Goal: Task Accomplishment & Management: Manage account settings

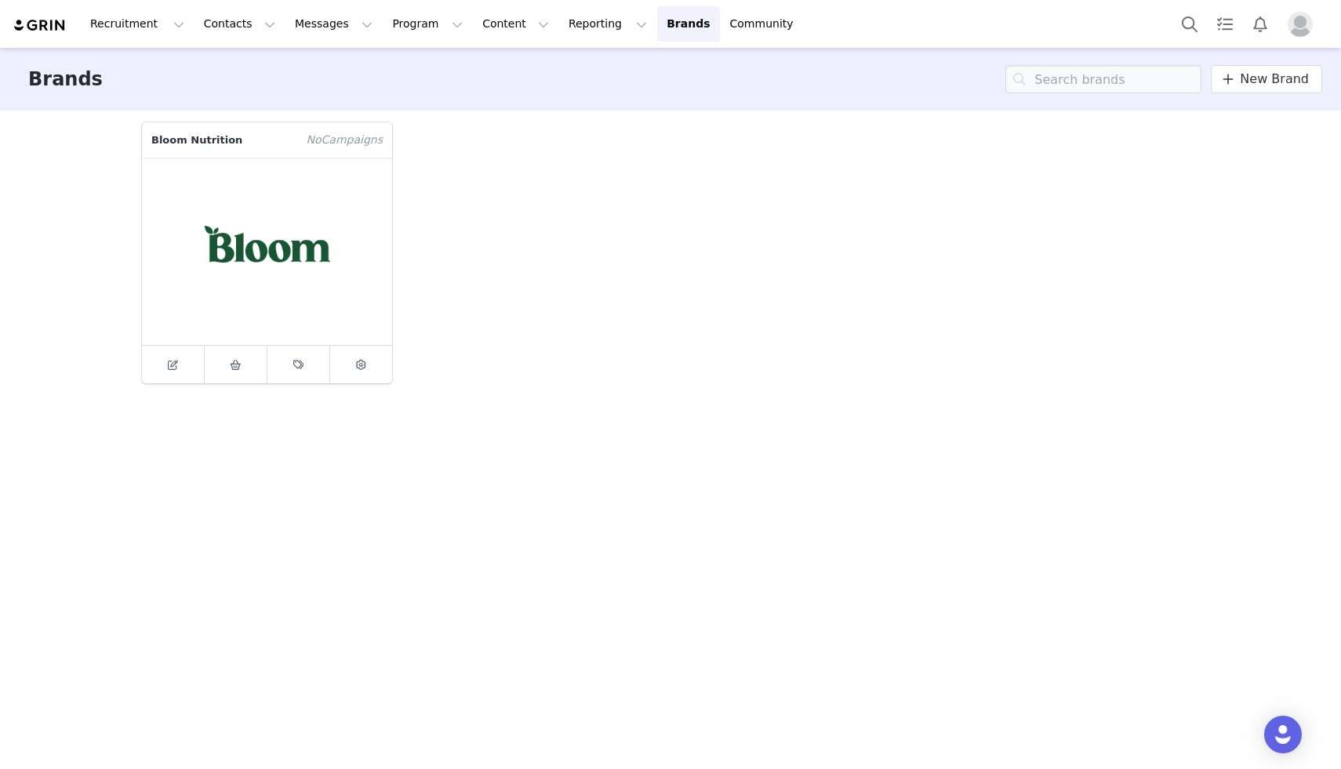
click at [1294, 25] on img "Profile" at bounding box center [1299, 24] width 25 height 25
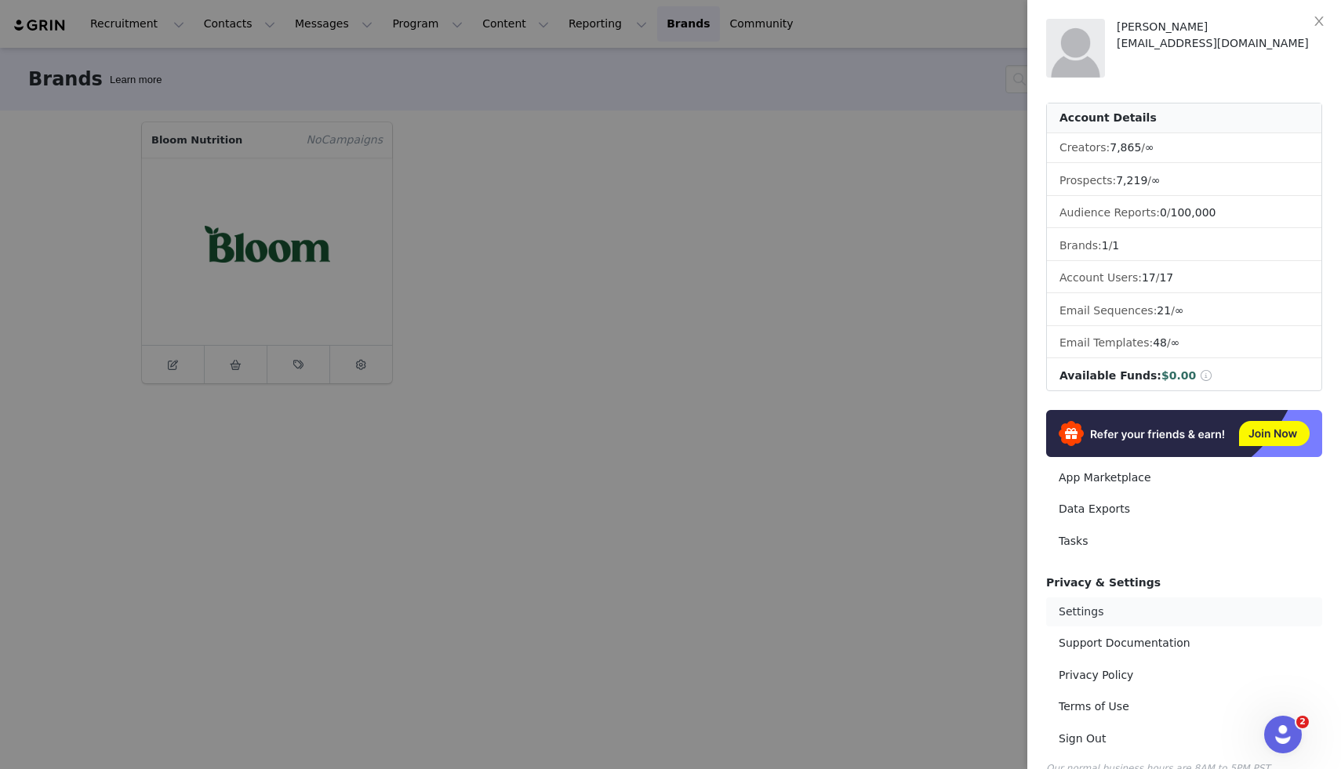
click at [1089, 613] on link "Settings" at bounding box center [1184, 611] width 276 height 29
select select "UTC"
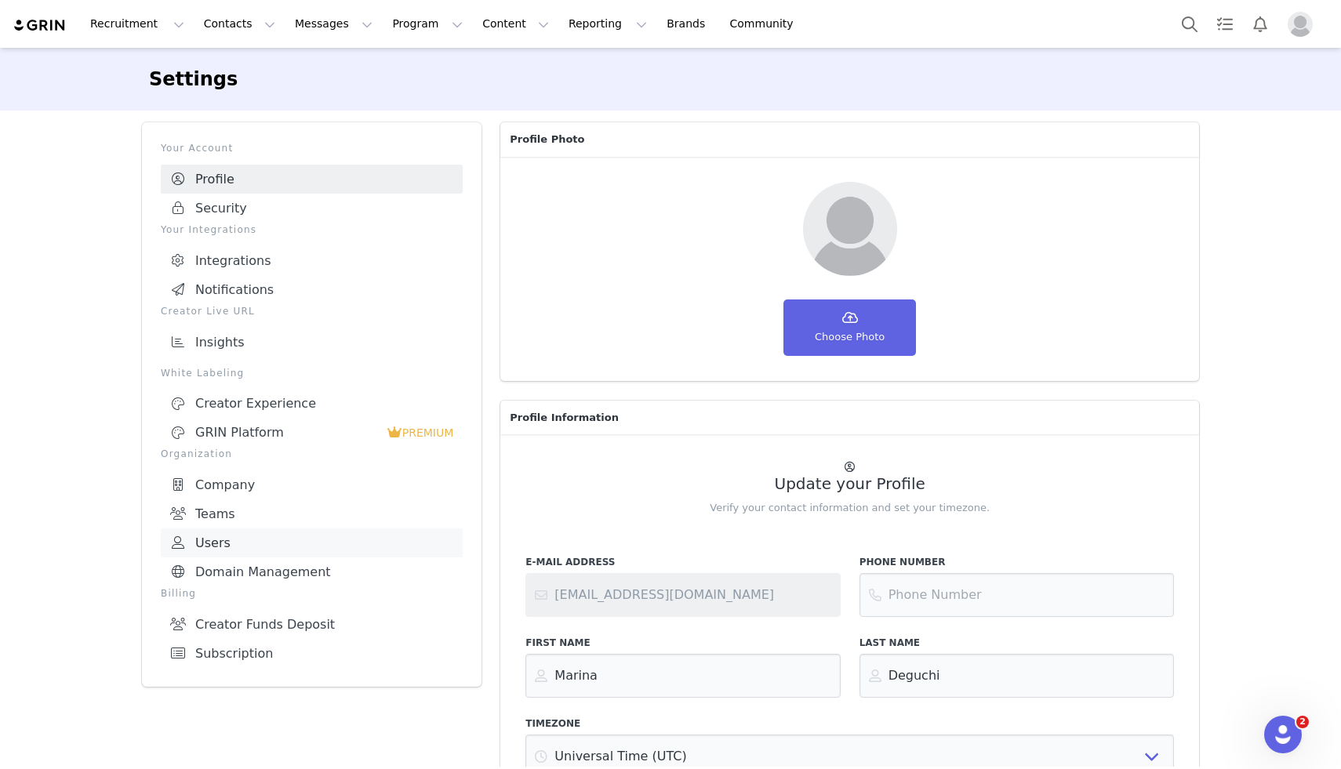
click at [299, 536] on link "Users" at bounding box center [312, 542] width 302 height 29
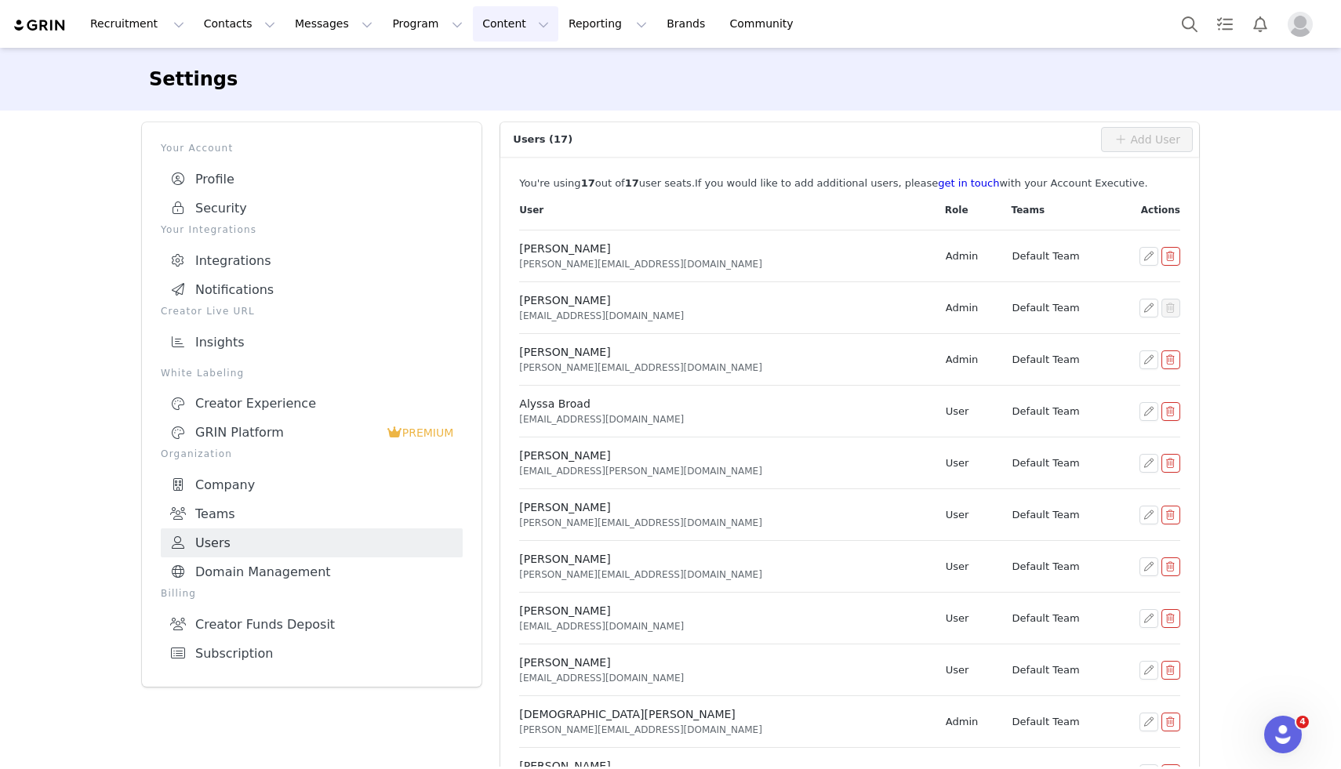
click at [478, 25] on button "Content Content" at bounding box center [515, 23] width 85 height 35
click at [405, 27] on button "Program Program" at bounding box center [427, 23] width 89 height 35
click at [488, 34] on button "Content Content" at bounding box center [515, 23] width 85 height 35
click at [562, 41] on button "Reporting Reporting" at bounding box center [607, 23] width 97 height 35
click at [473, 31] on button "Content Content" at bounding box center [515, 23] width 85 height 35
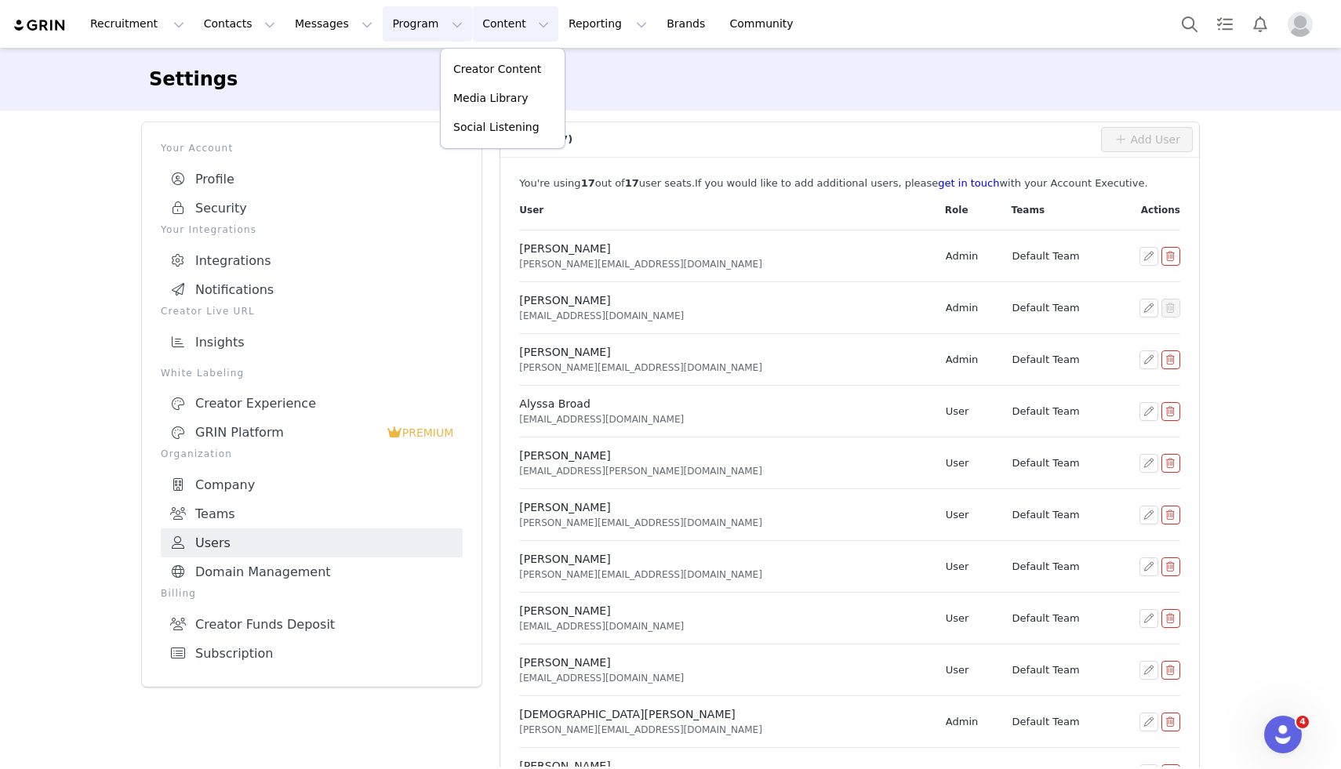
click at [411, 29] on button "Program Program" at bounding box center [427, 23] width 89 height 35
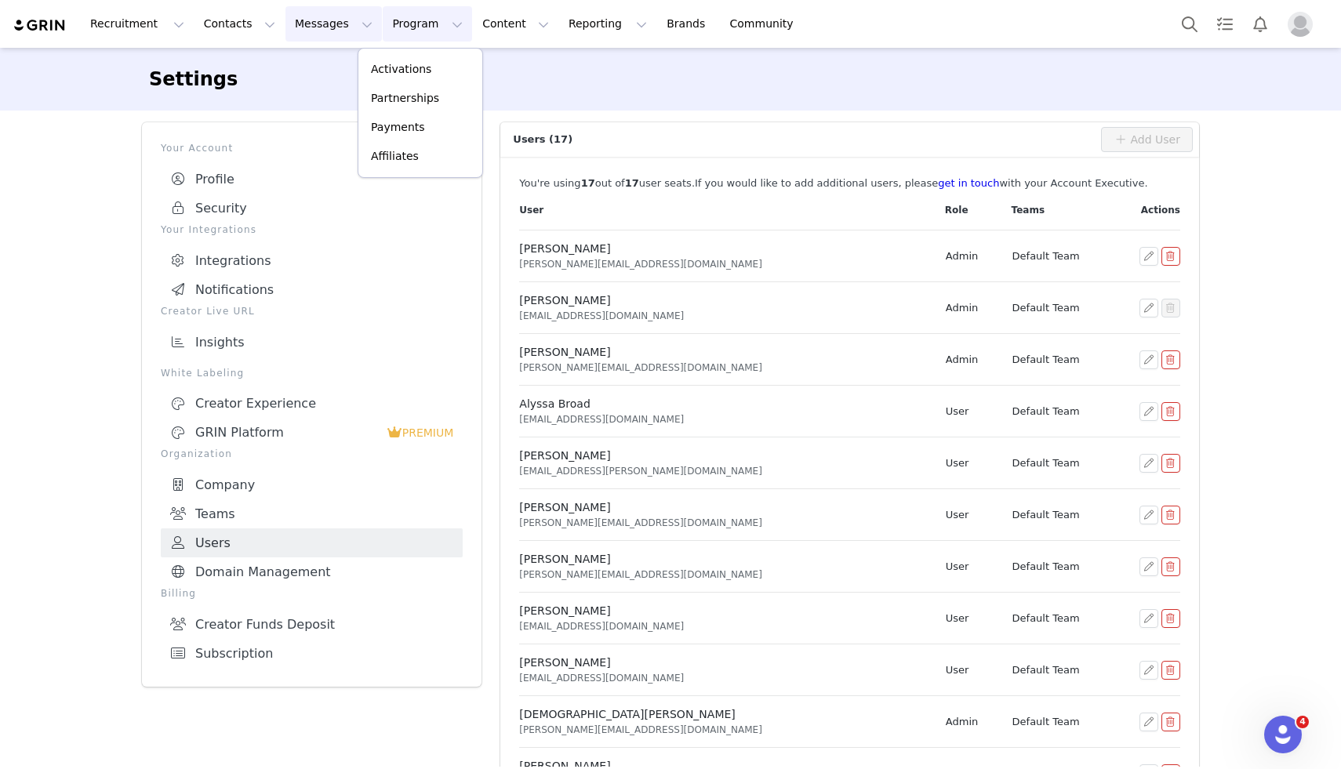
click at [326, 28] on button "Messages Messages" at bounding box center [333, 23] width 96 height 35
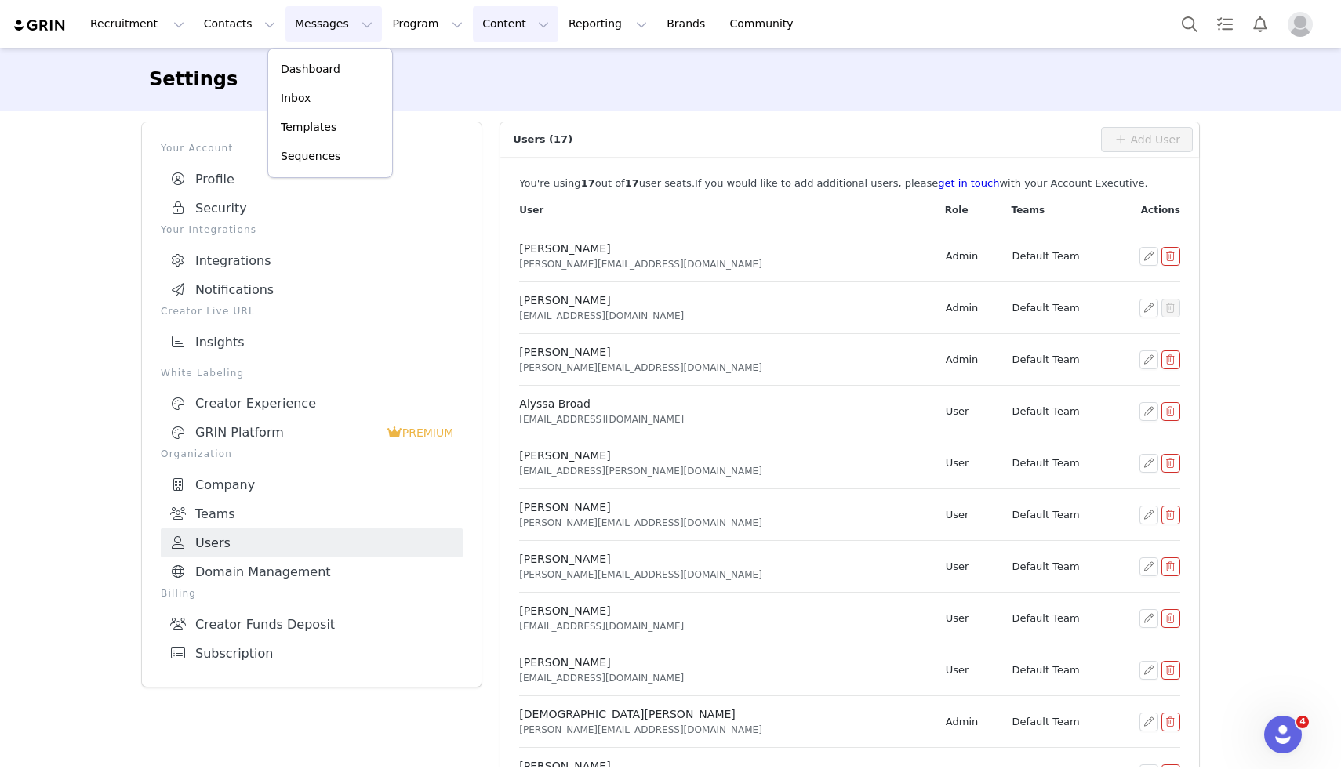
click at [499, 27] on button "Content Content" at bounding box center [515, 23] width 85 height 35
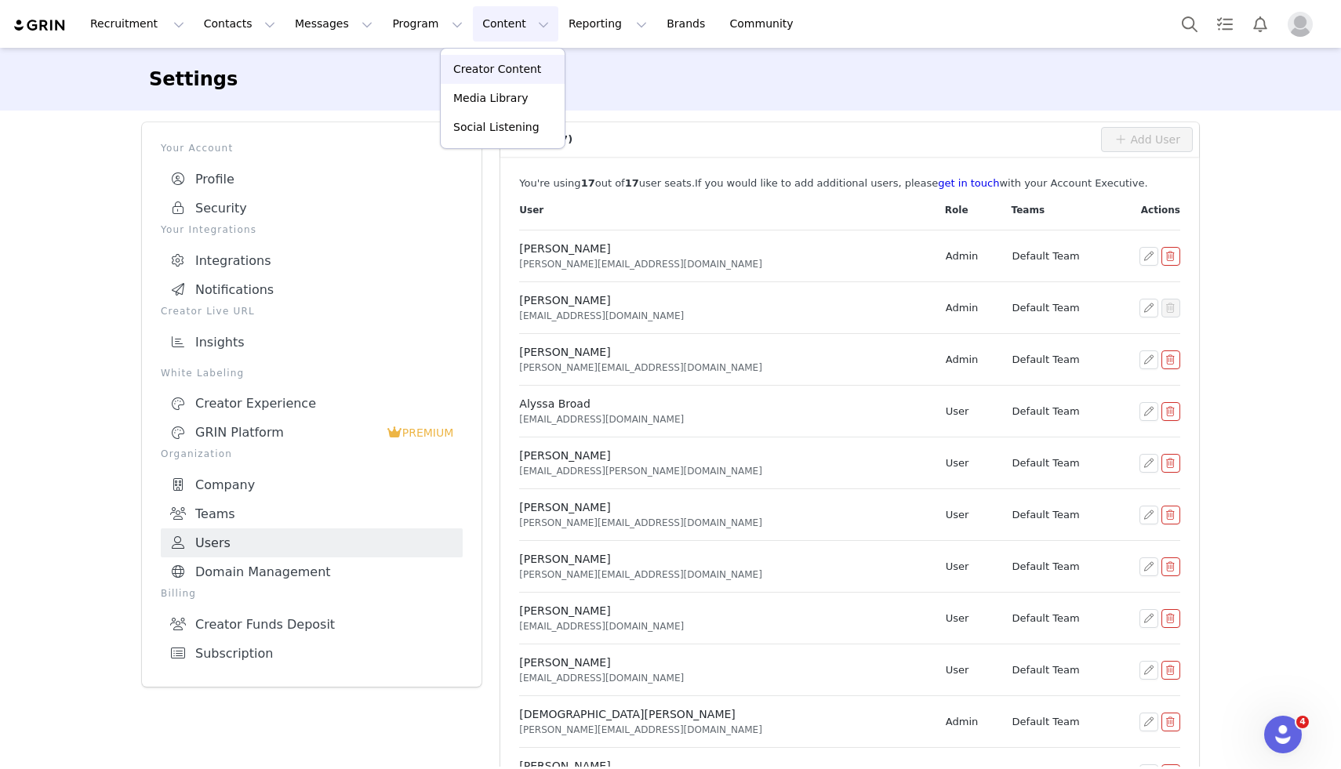
click at [500, 72] on p "Creator Content" at bounding box center [497, 69] width 88 height 16
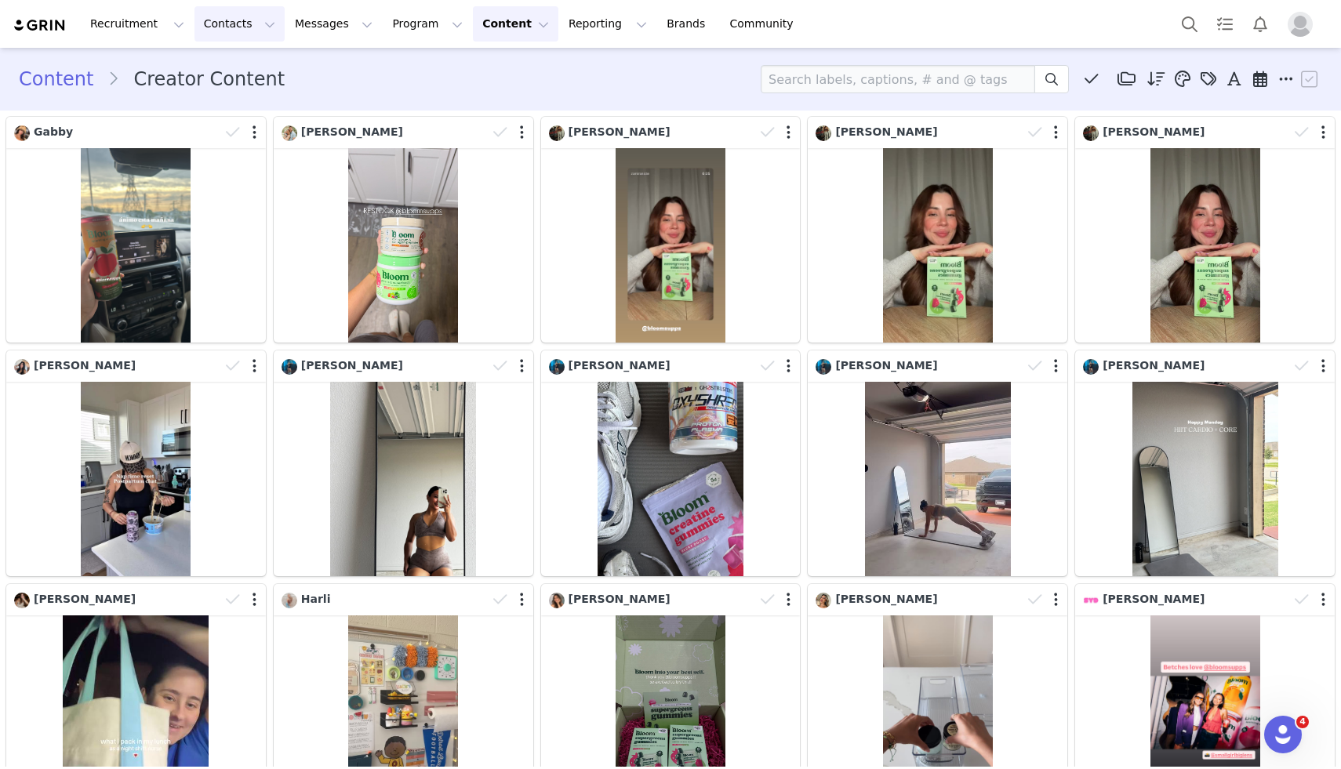
click at [242, 23] on button "Contacts Contacts" at bounding box center [239, 23] width 90 height 35
click at [245, 58] on link "Creators" at bounding box center [245, 69] width 124 height 29
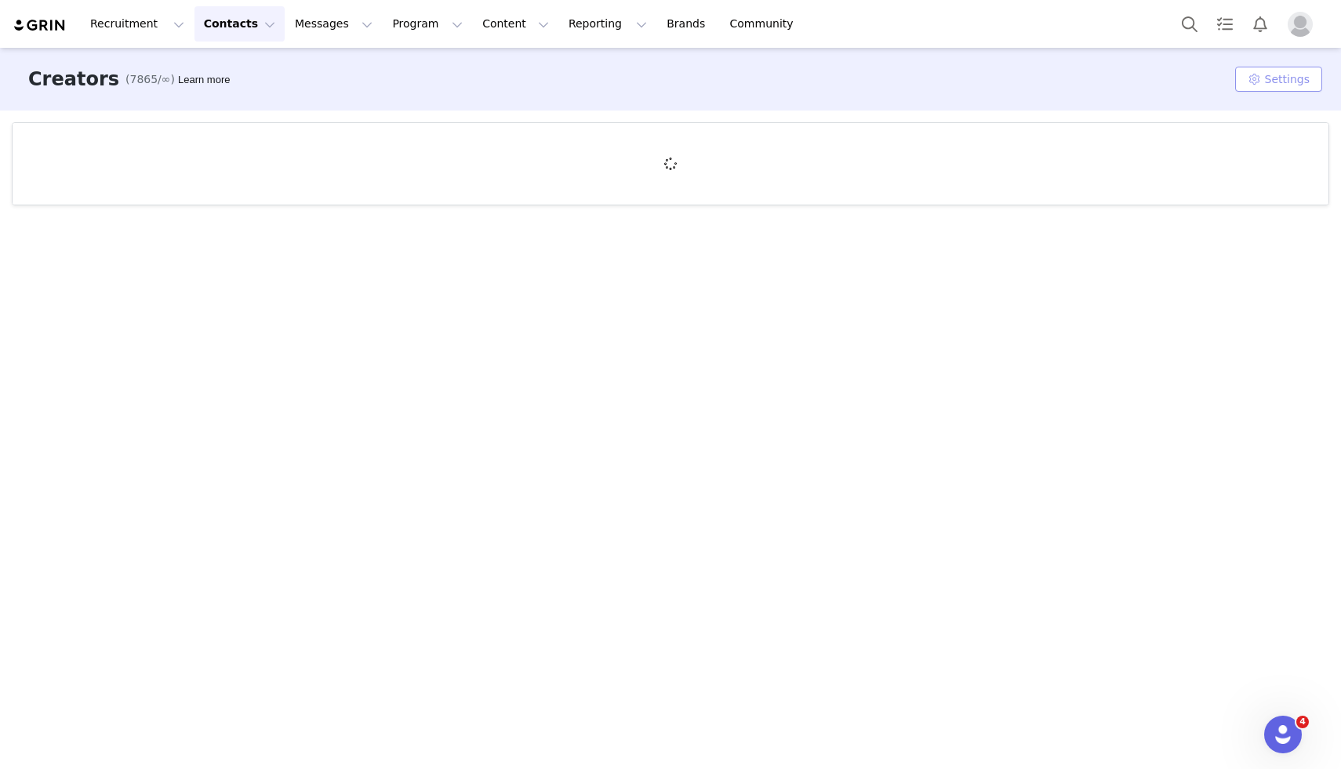
click at [1240, 80] on button "Settings" at bounding box center [1278, 79] width 87 height 25
click at [1248, 111] on link "Tags" at bounding box center [1259, 111] width 143 height 26
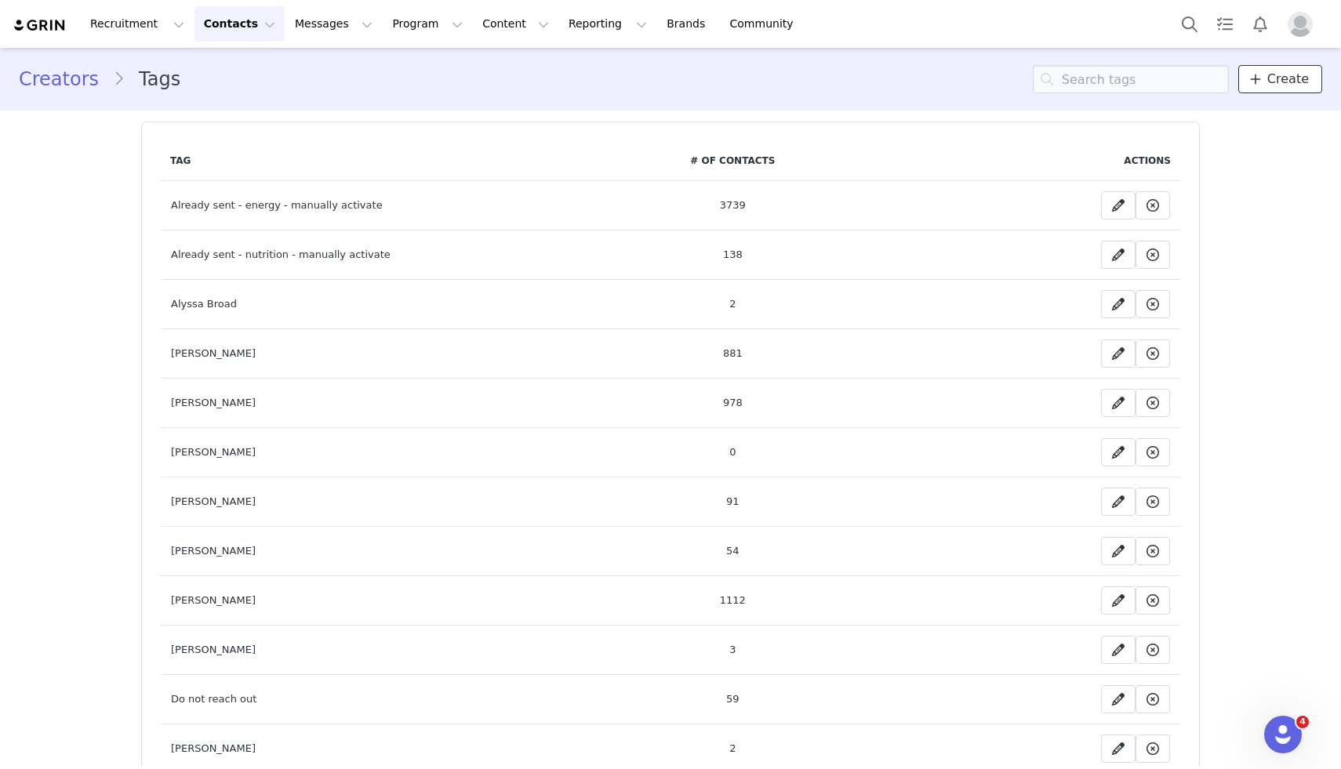
click at [1273, 85] on span "Create" at bounding box center [1288, 79] width 42 height 19
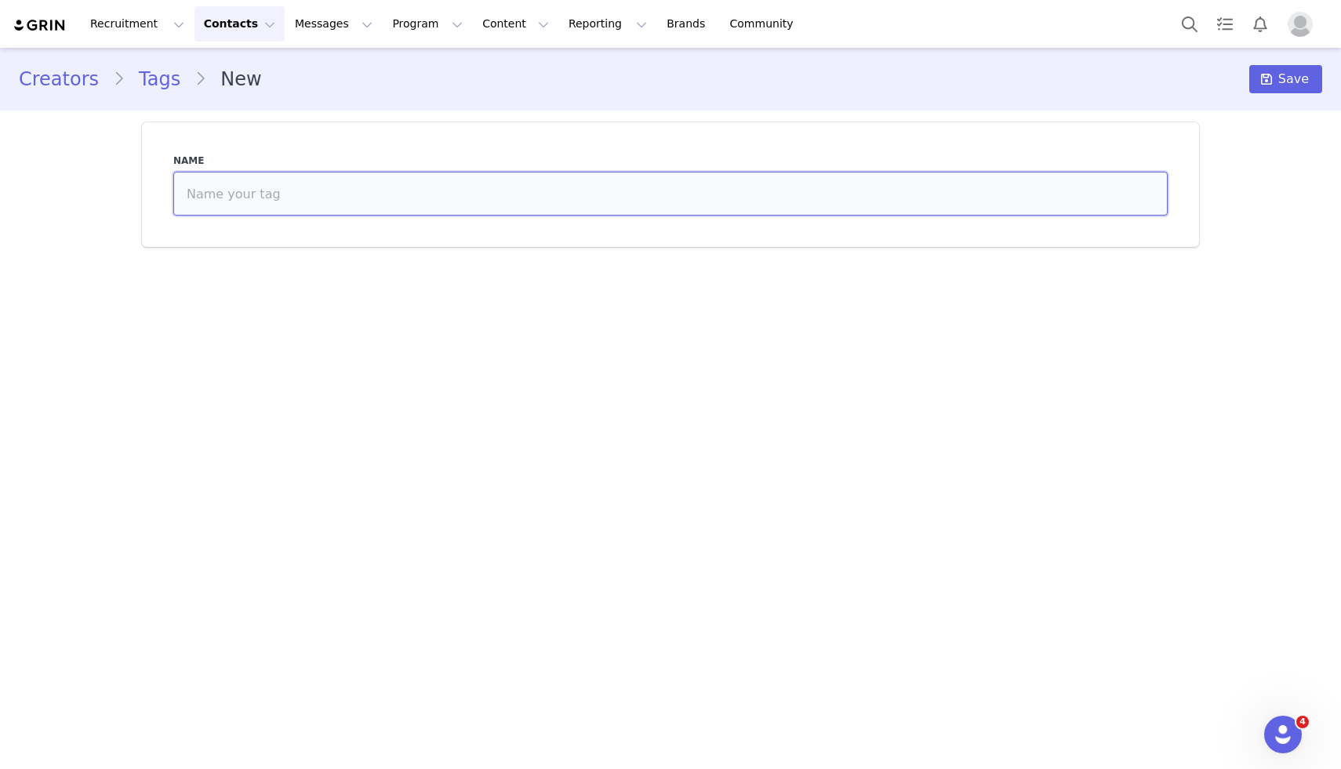
click at [706, 211] on input at bounding box center [670, 194] width 994 height 44
type input "[PERSON_NAME]"
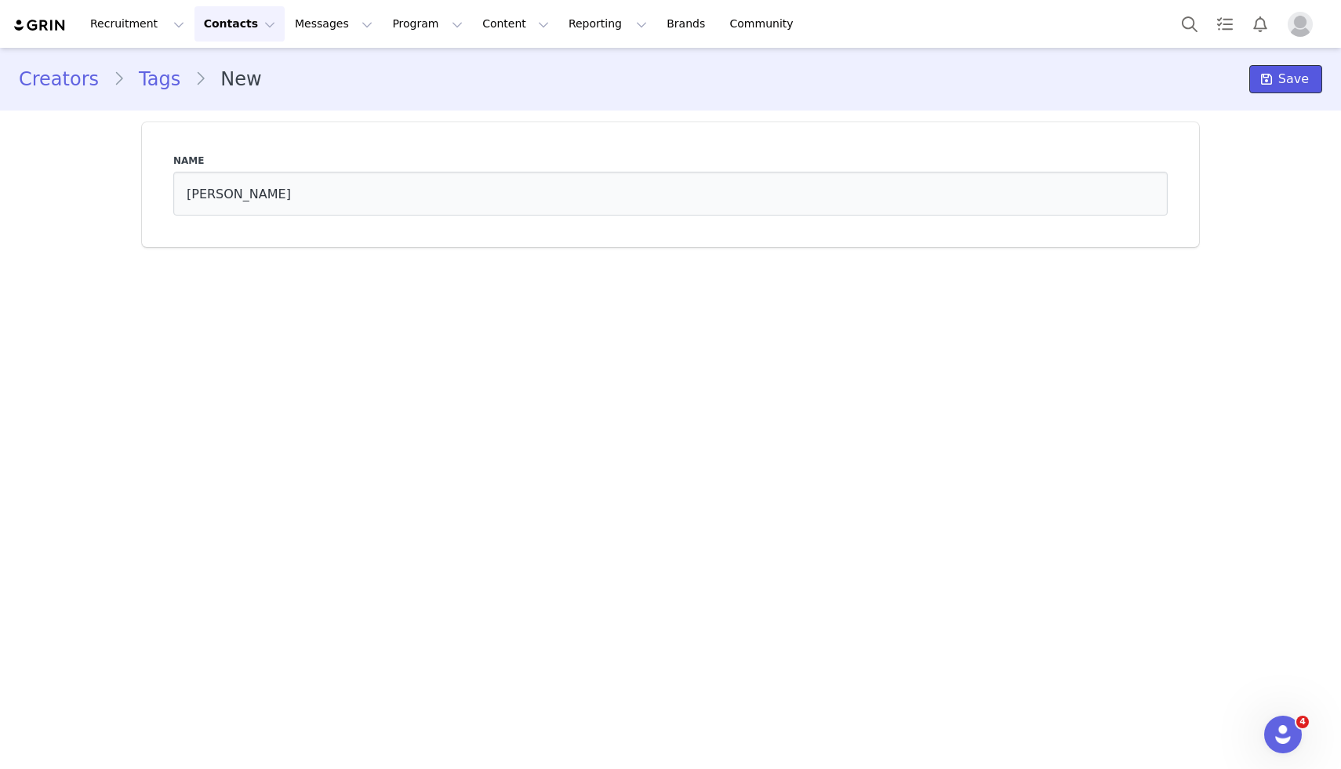
click at [1275, 78] on span at bounding box center [1266, 79] width 19 height 19
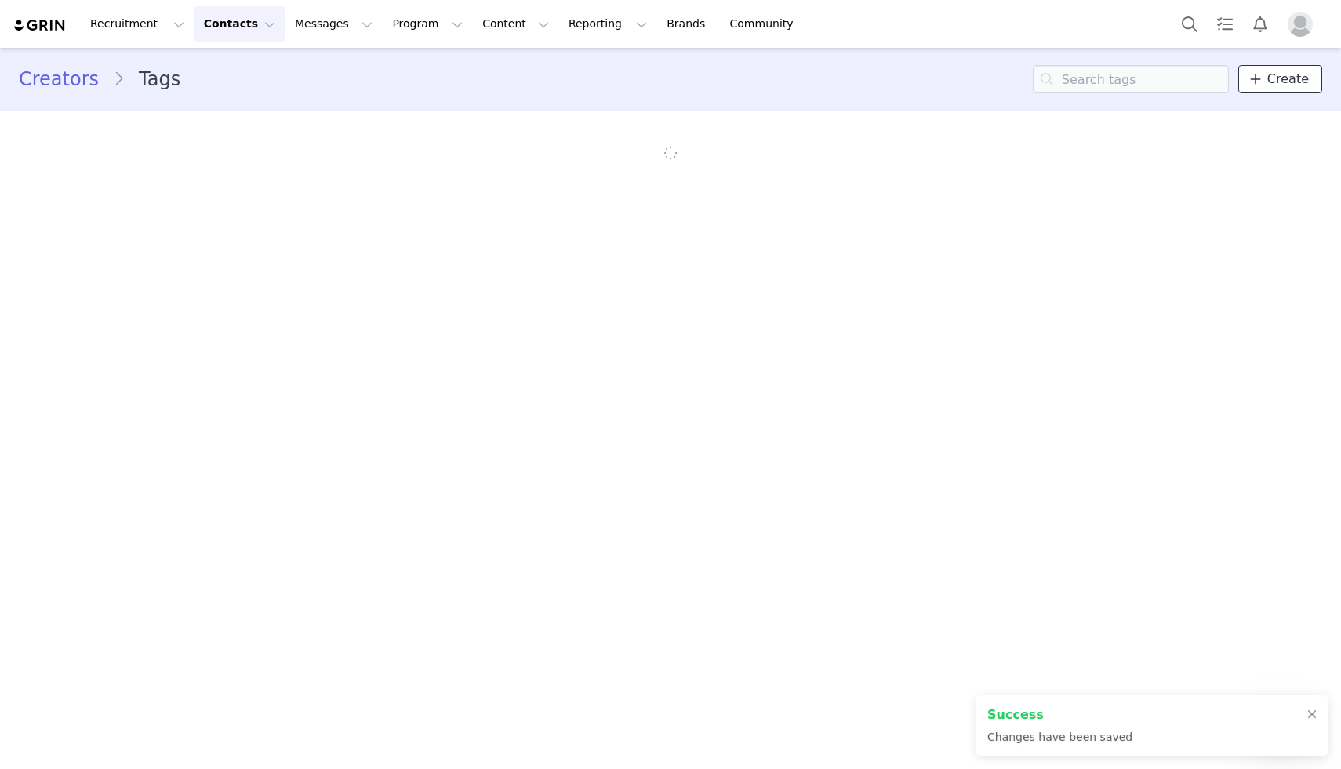
click at [1274, 80] on span "Create" at bounding box center [1288, 79] width 42 height 19
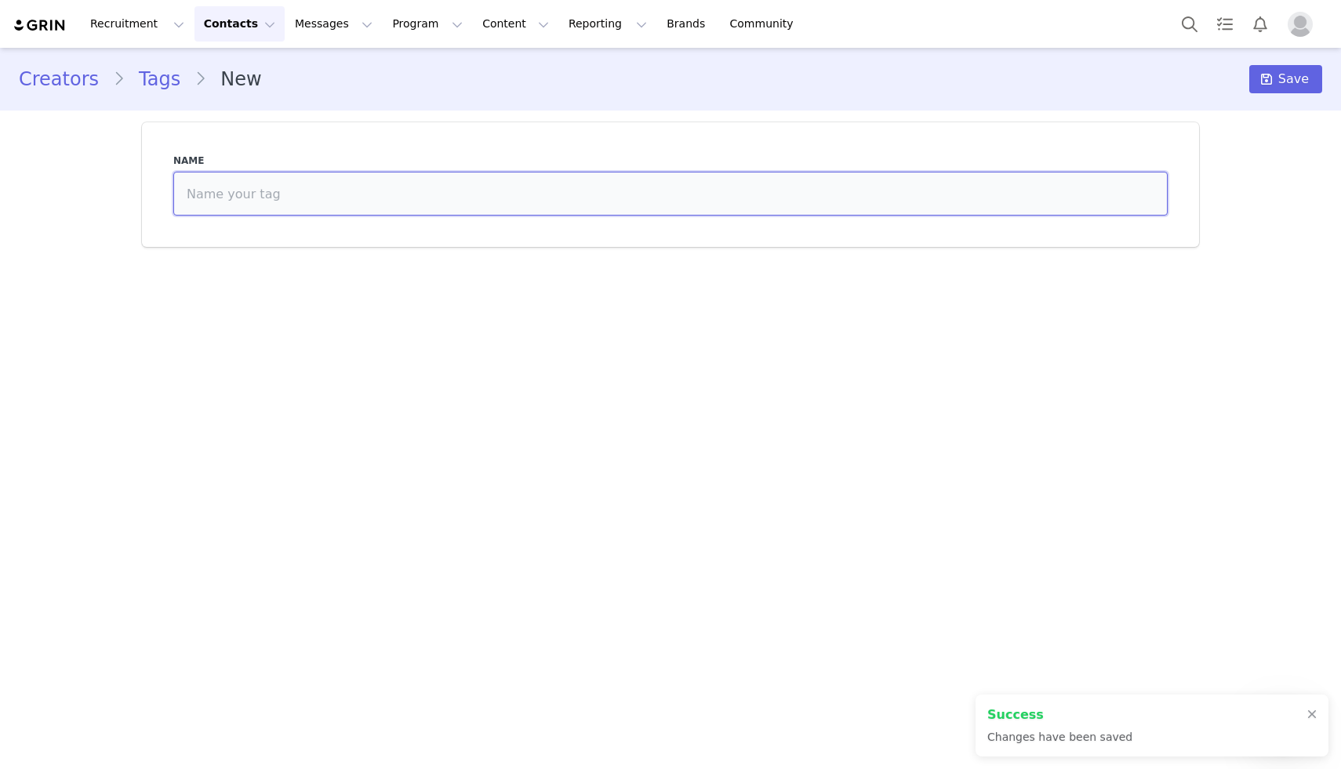
click at [572, 180] on input at bounding box center [670, 194] width 994 height 44
type input "[PERSON_NAME]"
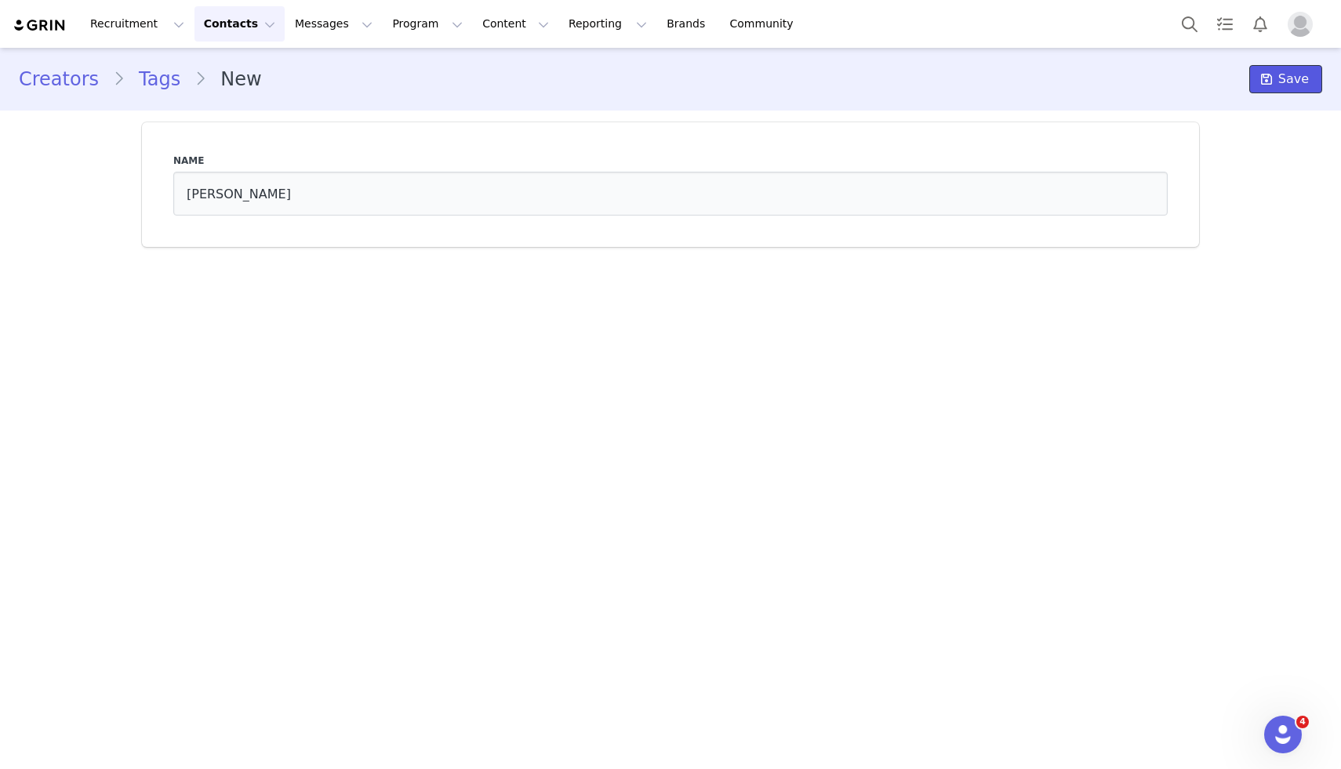
click at [1298, 78] on span "Save" at bounding box center [1293, 79] width 31 height 19
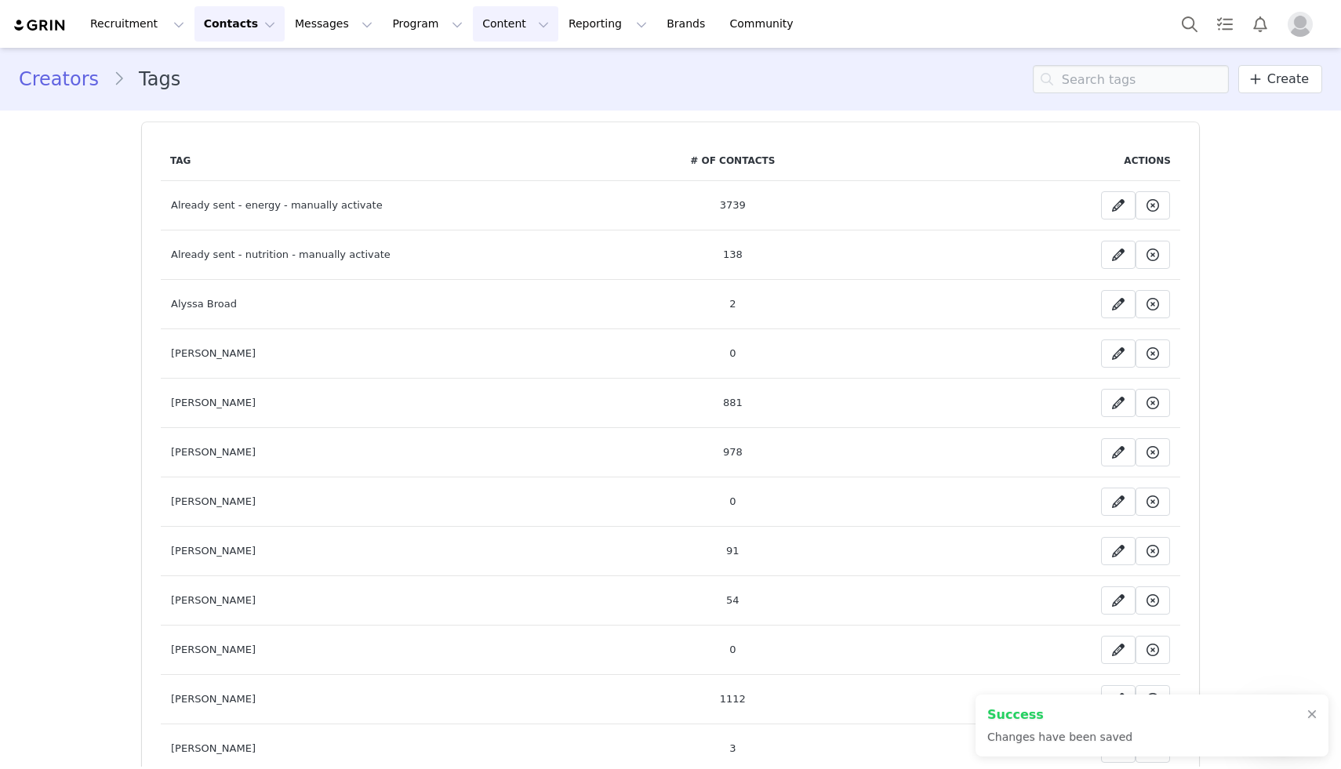
click at [488, 20] on button "Content Content" at bounding box center [515, 23] width 85 height 35
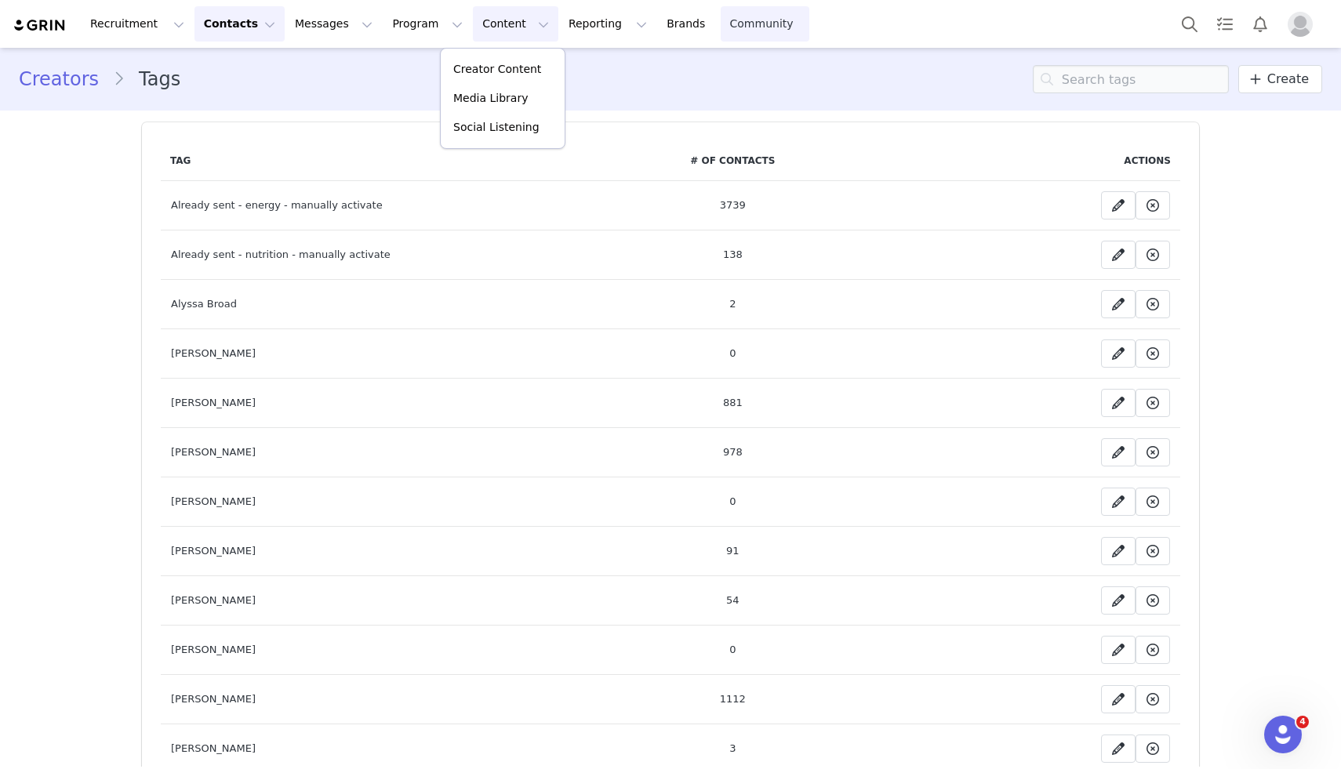
click at [721, 30] on link "Community Community" at bounding box center [765, 23] width 89 height 35
click at [1302, 24] on img "Profile" at bounding box center [1299, 24] width 25 height 25
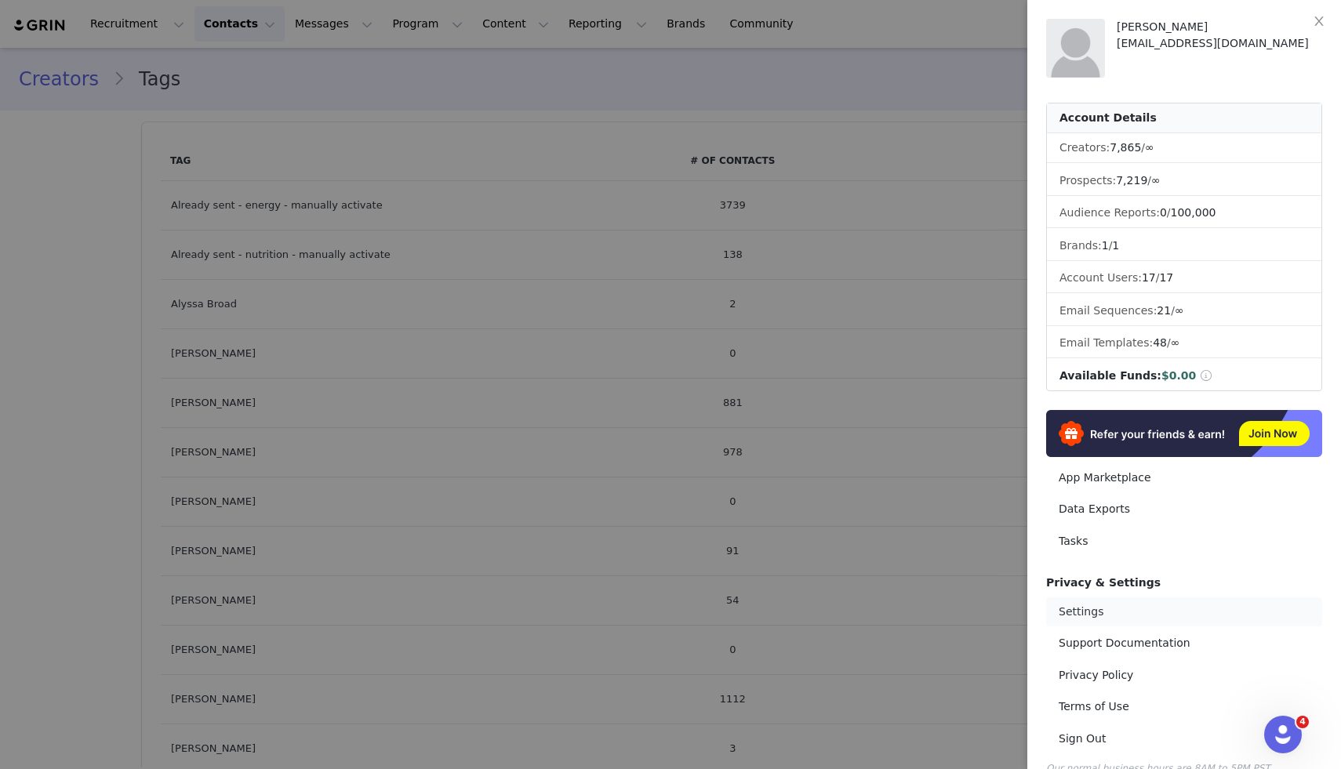
click at [1072, 612] on link "Settings" at bounding box center [1184, 611] width 276 height 29
select select "UTC"
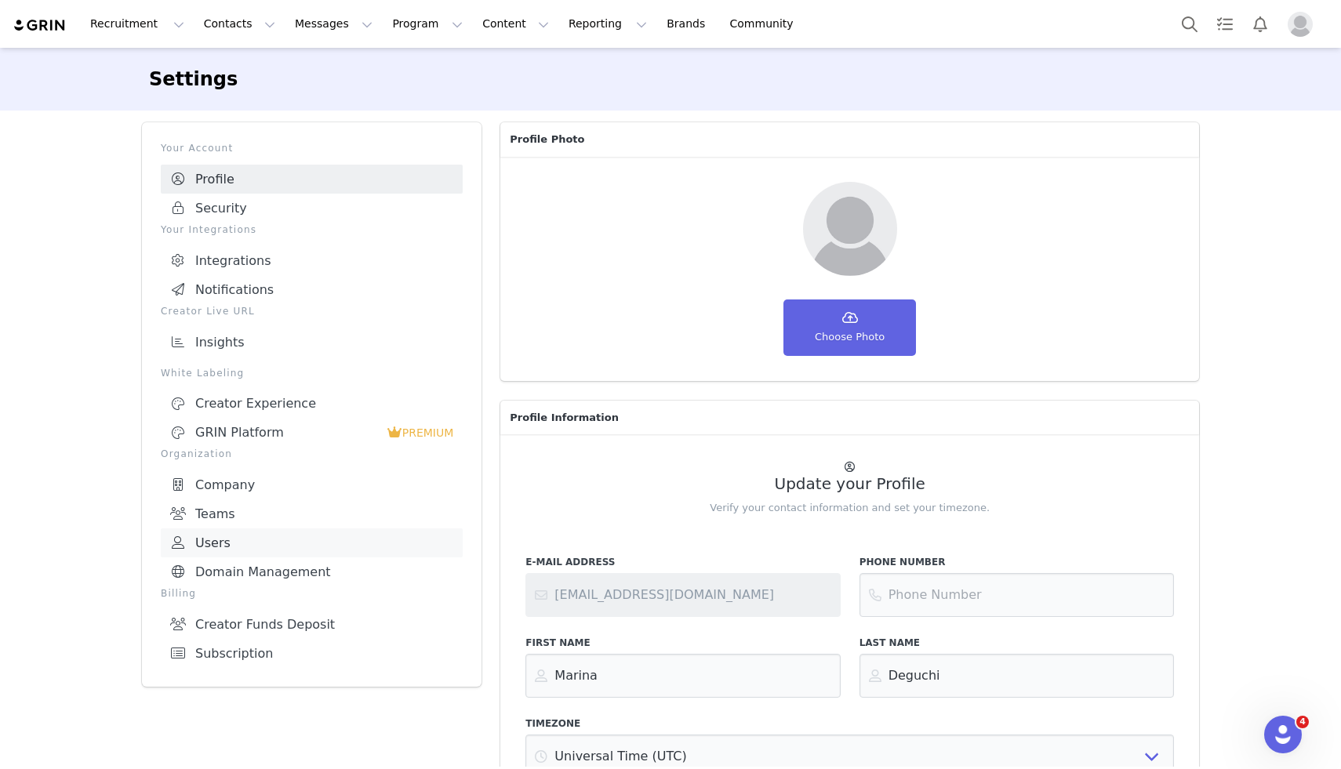
click at [284, 542] on link "Users" at bounding box center [312, 542] width 302 height 29
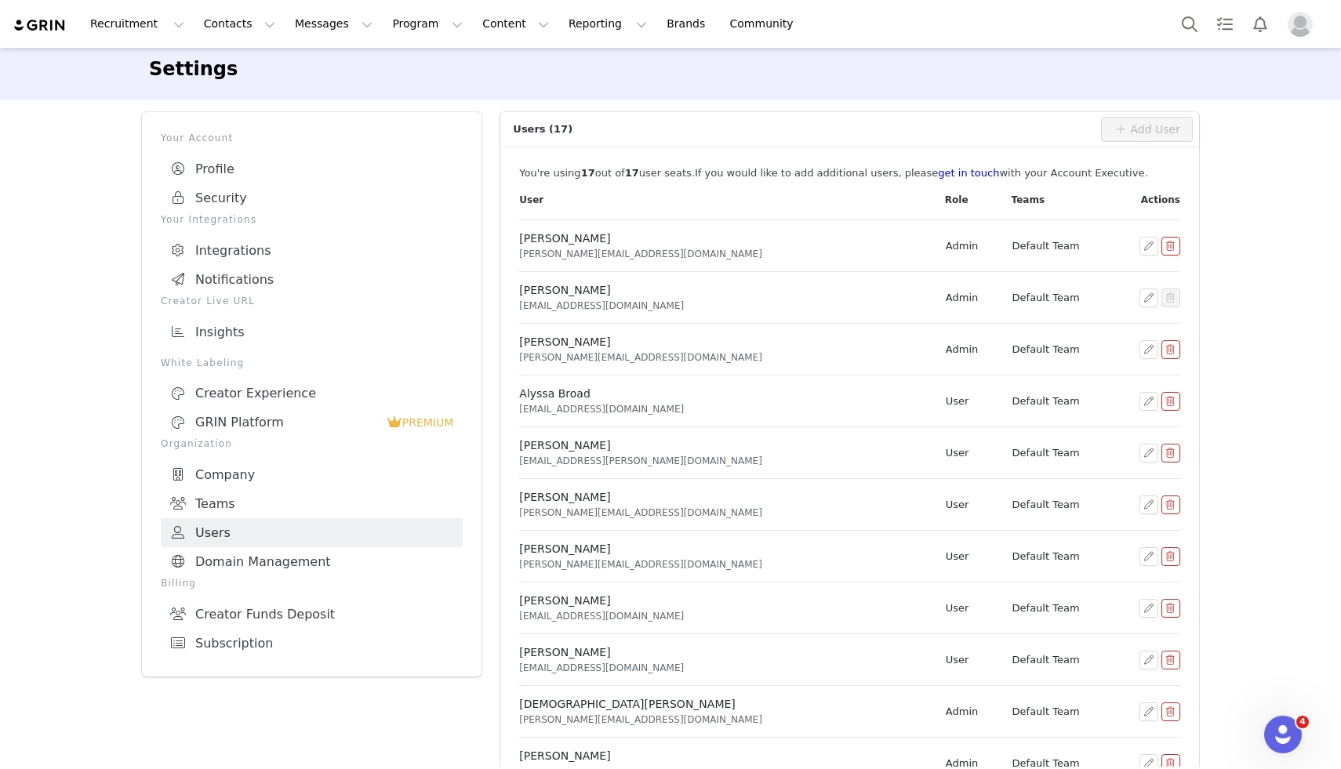
scroll to position [14, 0]
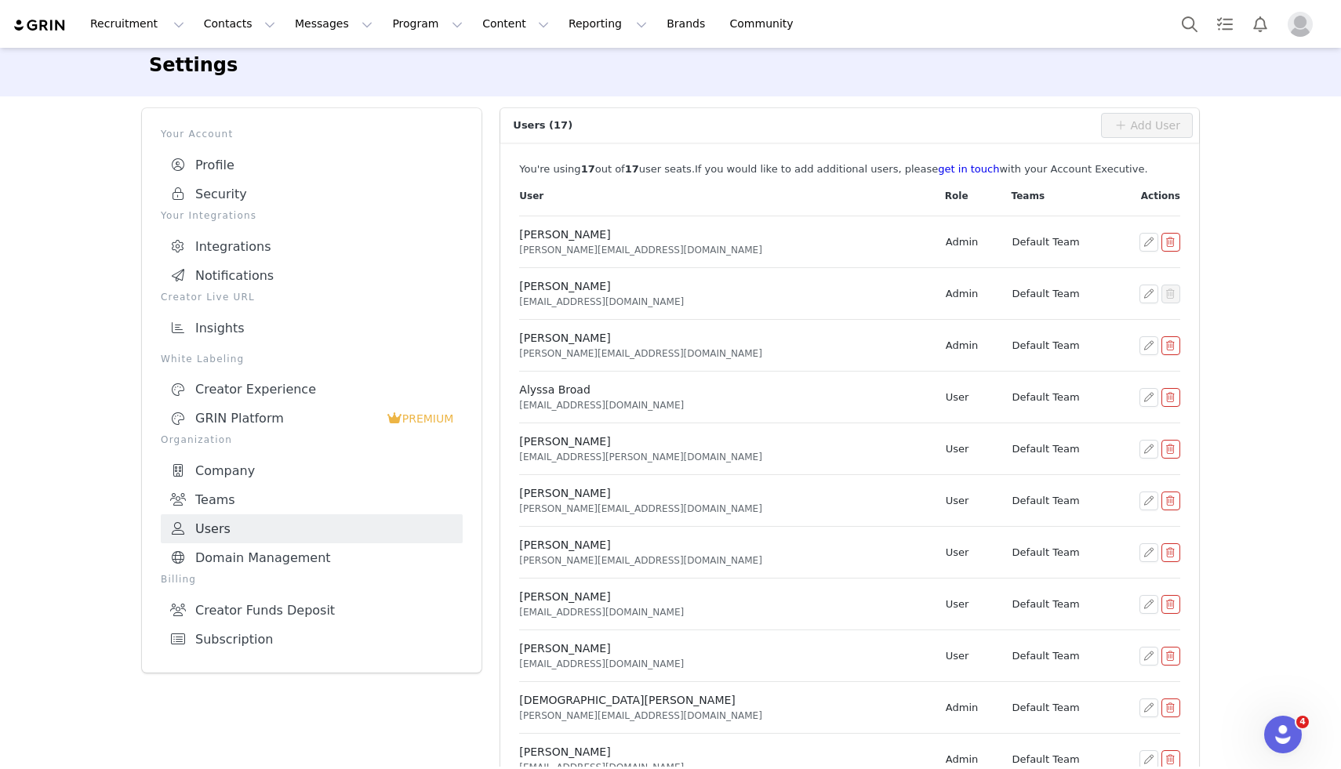
click at [1167, 548] on button "button" at bounding box center [1170, 552] width 19 height 19
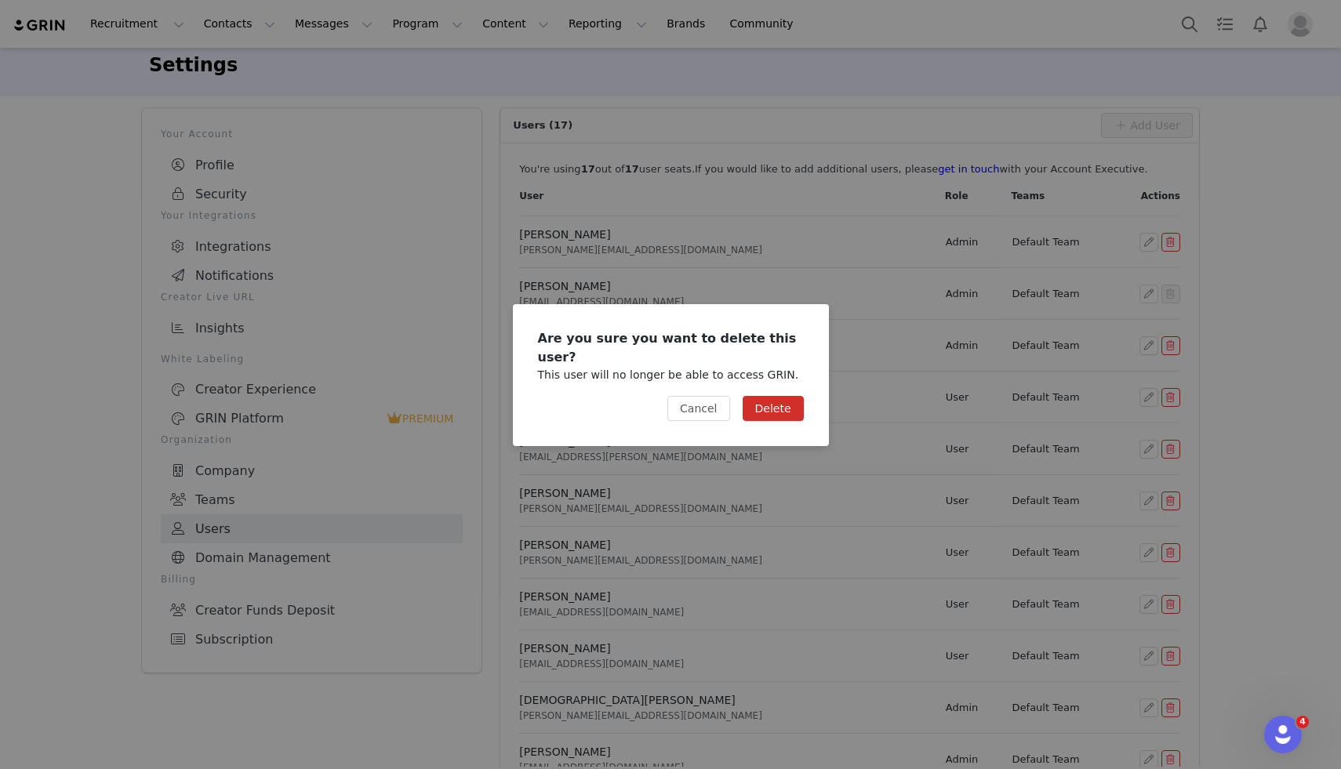
click at [785, 396] on button "Delete" at bounding box center [773, 408] width 61 height 25
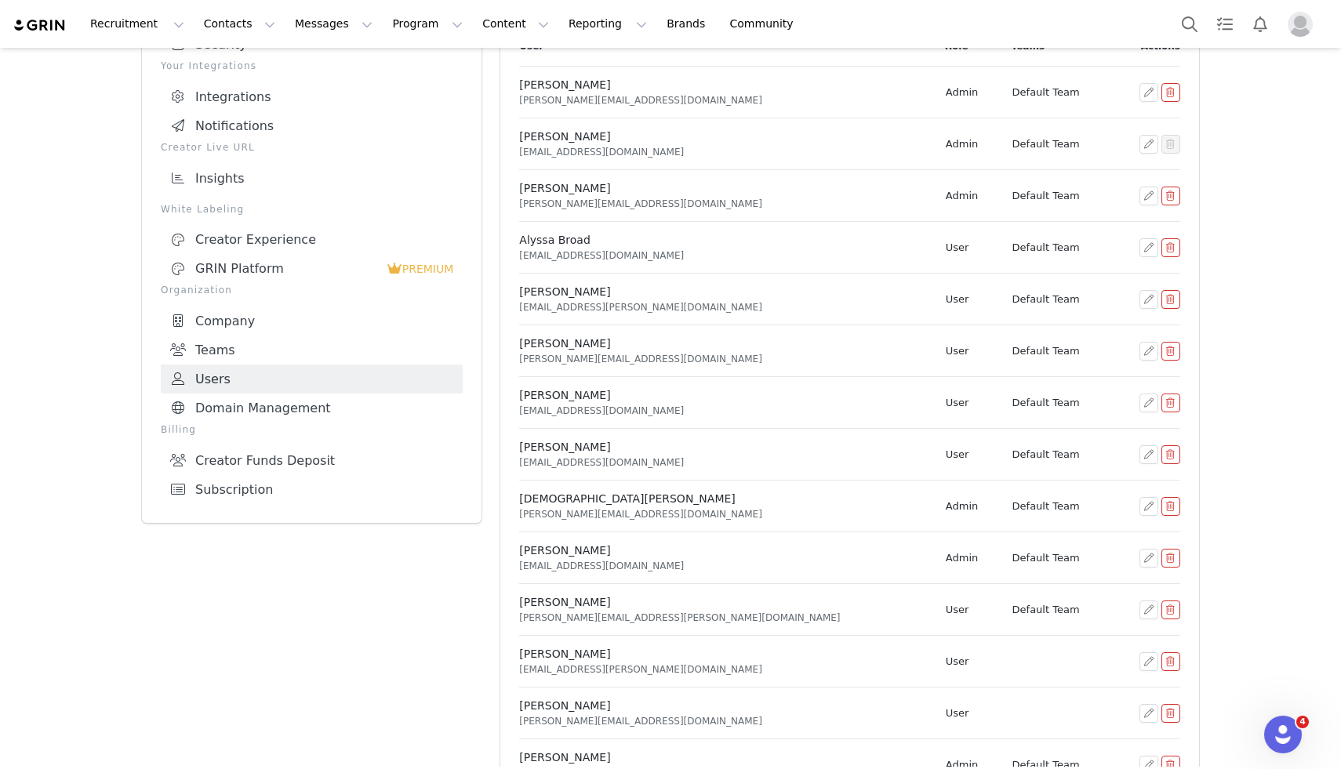
scroll to position [167, 0]
click at [1168, 401] on button "button" at bounding box center [1170, 399] width 19 height 19
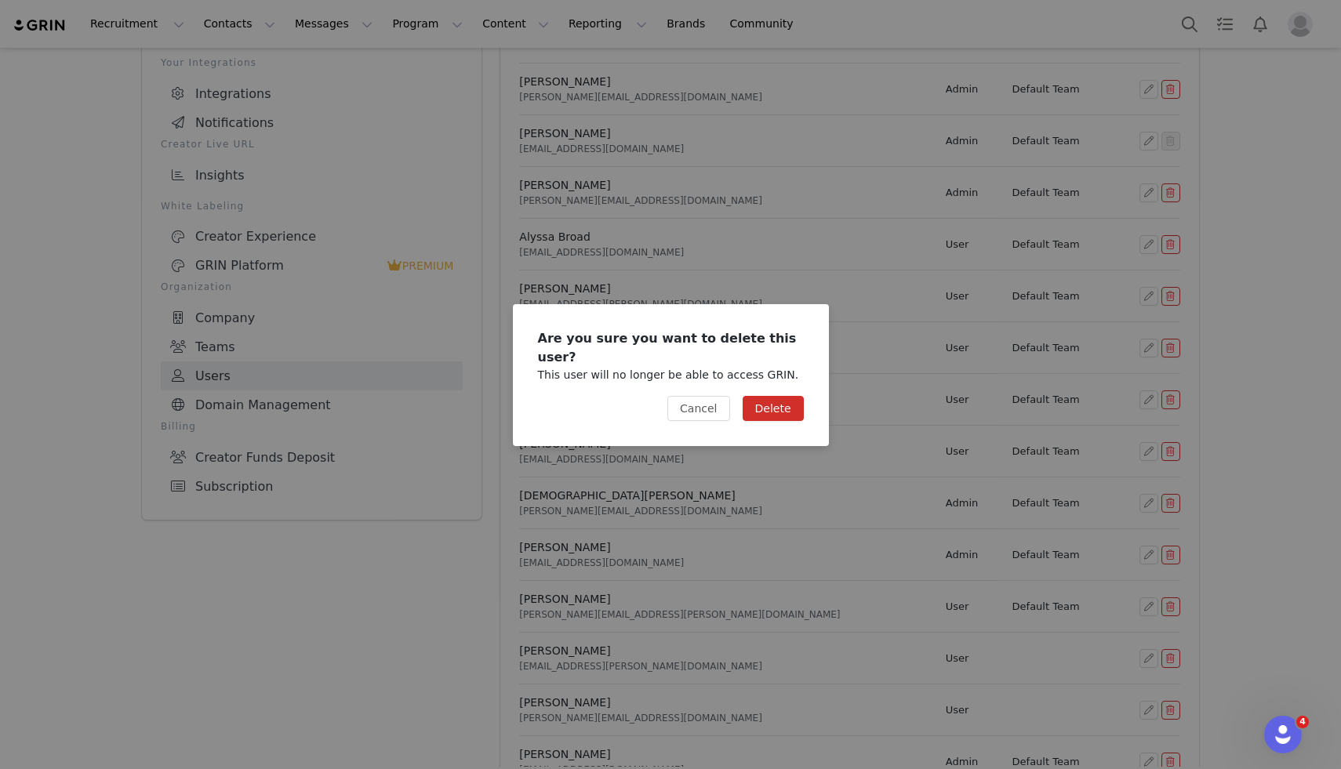
click at [785, 399] on button "Delete" at bounding box center [773, 408] width 61 height 25
click at [775, 402] on button "Delete" at bounding box center [773, 408] width 61 height 25
click at [839, 239] on div "Are you sure you want to delete this user? This user will no longer be able to …" at bounding box center [670, 384] width 1341 height 769
click at [781, 396] on button "Delete" at bounding box center [773, 408] width 61 height 25
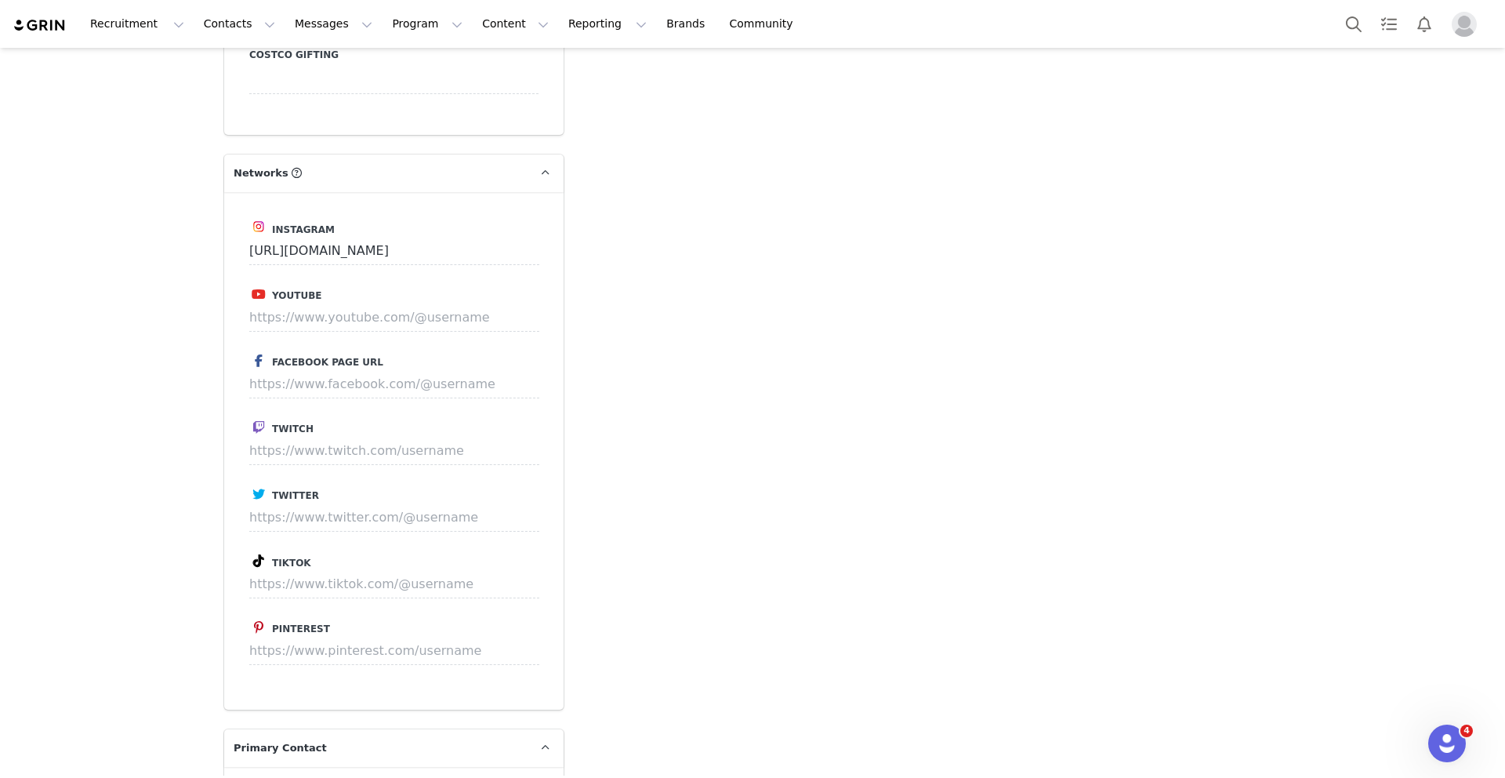
scroll to position [2265, 0]
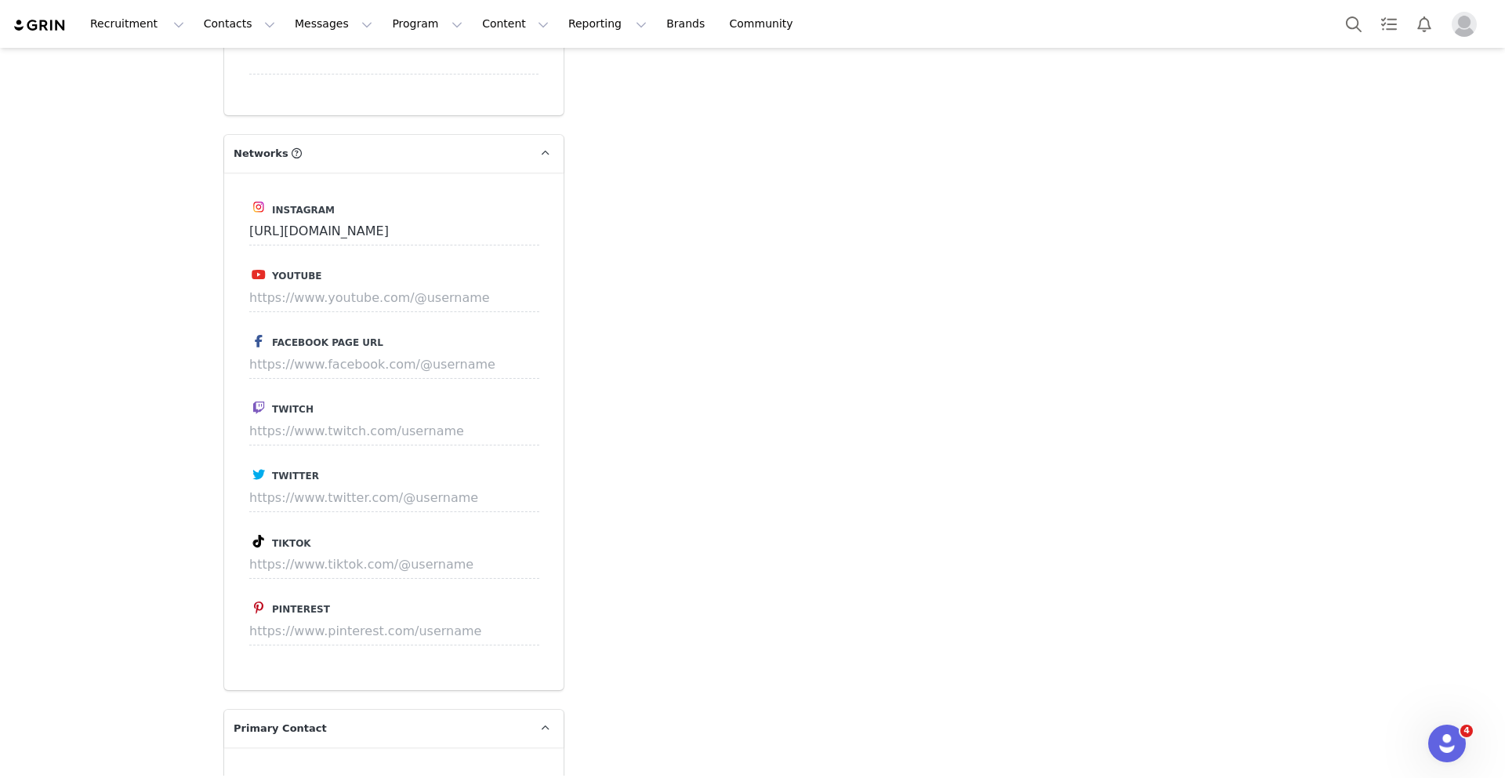
click at [335, 532] on div "Tiktok" at bounding box center [393, 555] width 289 height 47
click at [335, 550] on input at bounding box center [394, 564] width 290 height 28
paste input "https://www.tiktok.com/@bianca__gan"
type input "https://www.tiktok.com/@bianca__gan"
click at [506, 550] on button "Save" at bounding box center [509, 564] width 57 height 28
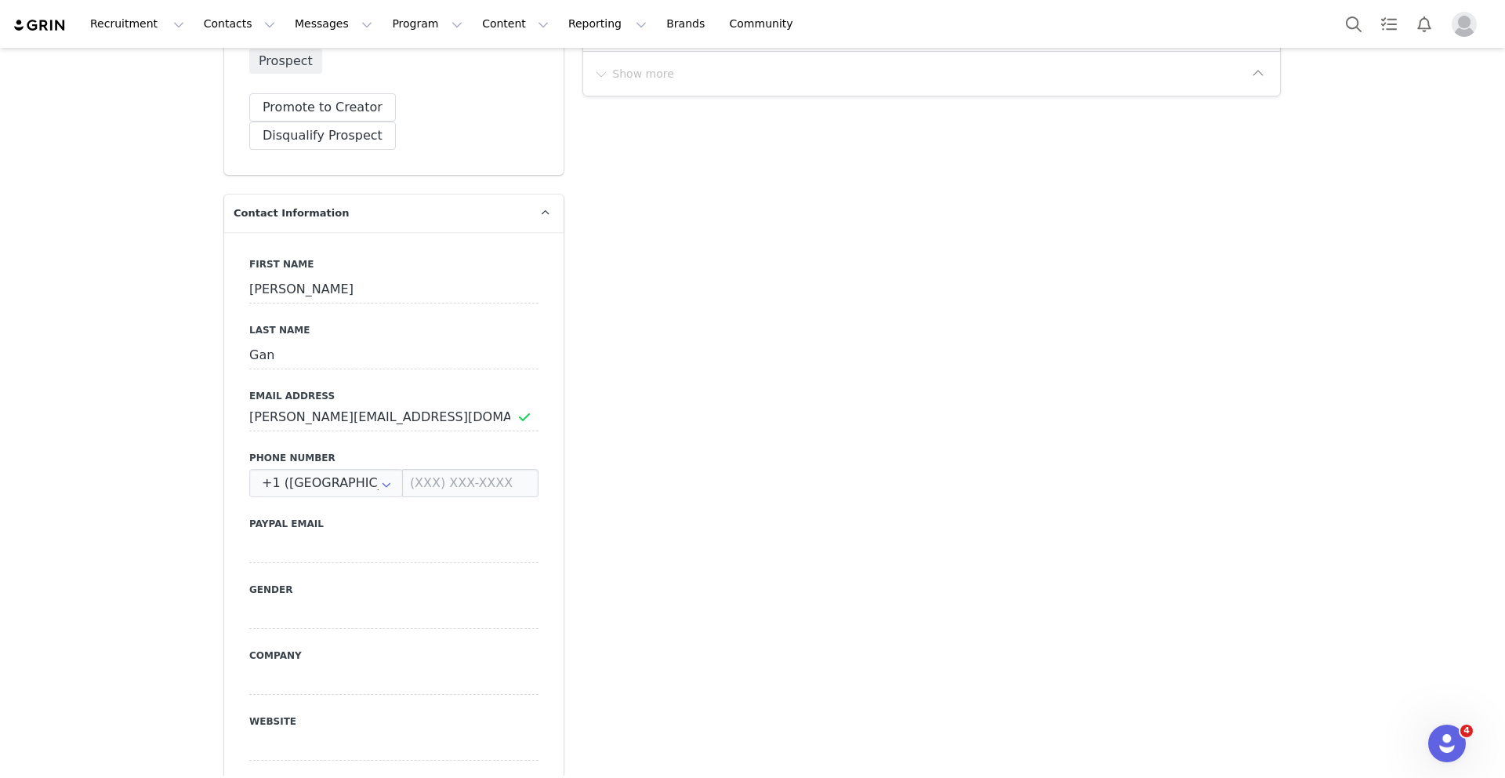
scroll to position [644, 0]
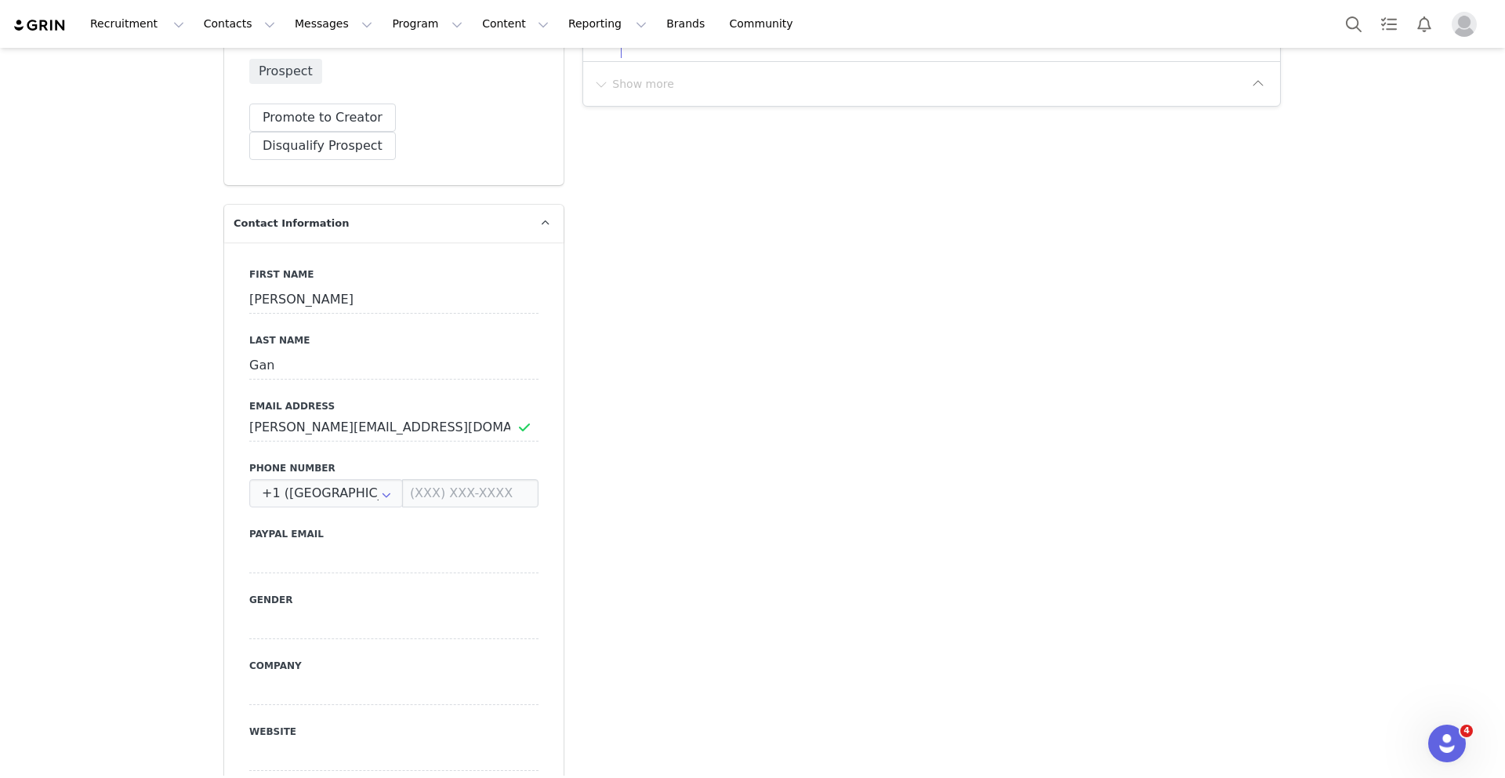
click at [386, 399] on label "Email Address" at bounding box center [393, 406] width 289 height 14
click at [386, 413] on input "tasha@smallscreenmarketing.com" at bounding box center [393, 427] width 289 height 28
click at [385, 413] on input "tasha@smallscreenmarketing.com" at bounding box center [393, 427] width 289 height 28
click at [383, 413] on input "tasha@smallscreenmarketing.com" at bounding box center [393, 427] width 289 height 28
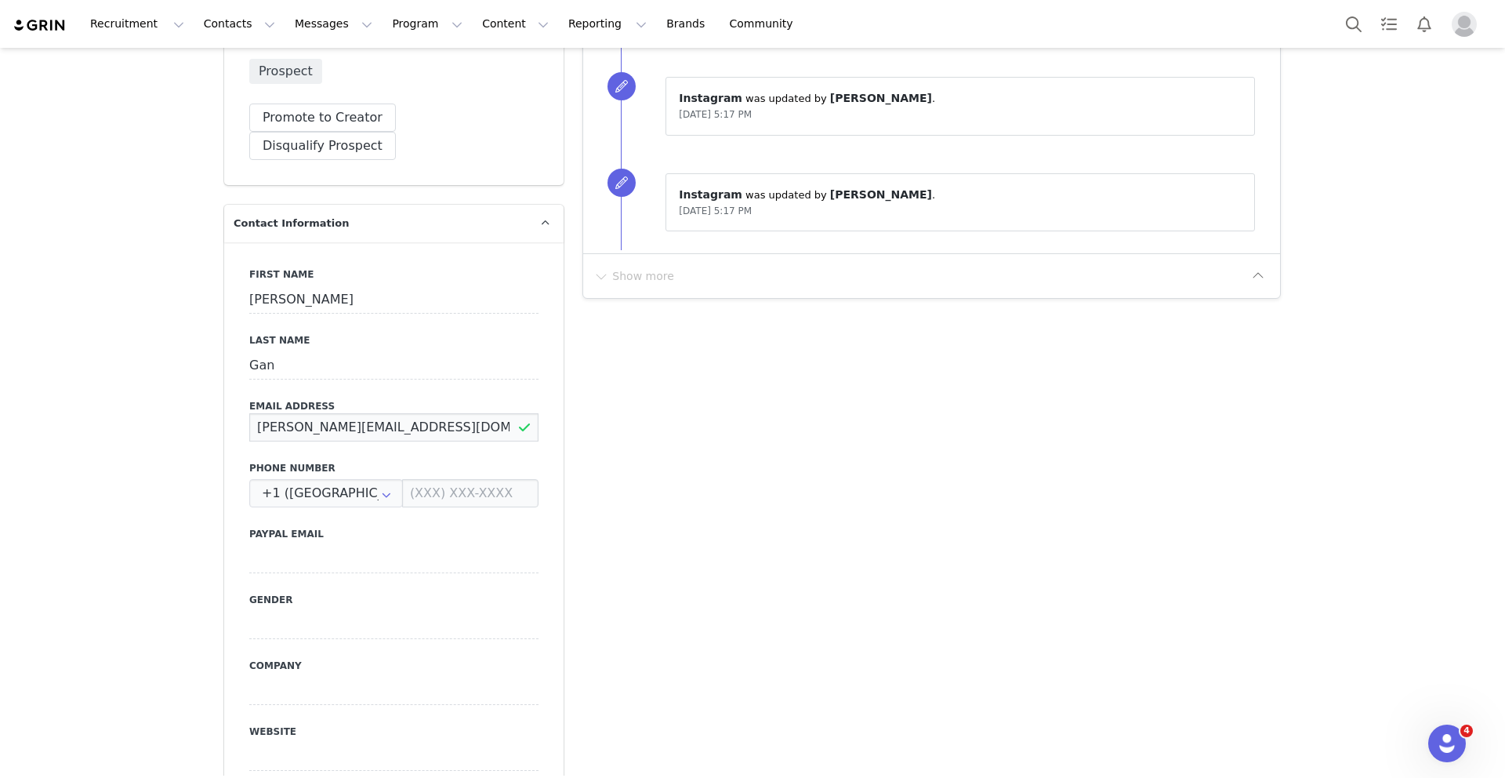
click at [383, 413] on input "tasha@smallscreenmarketing.com" at bounding box center [393, 427] width 289 height 28
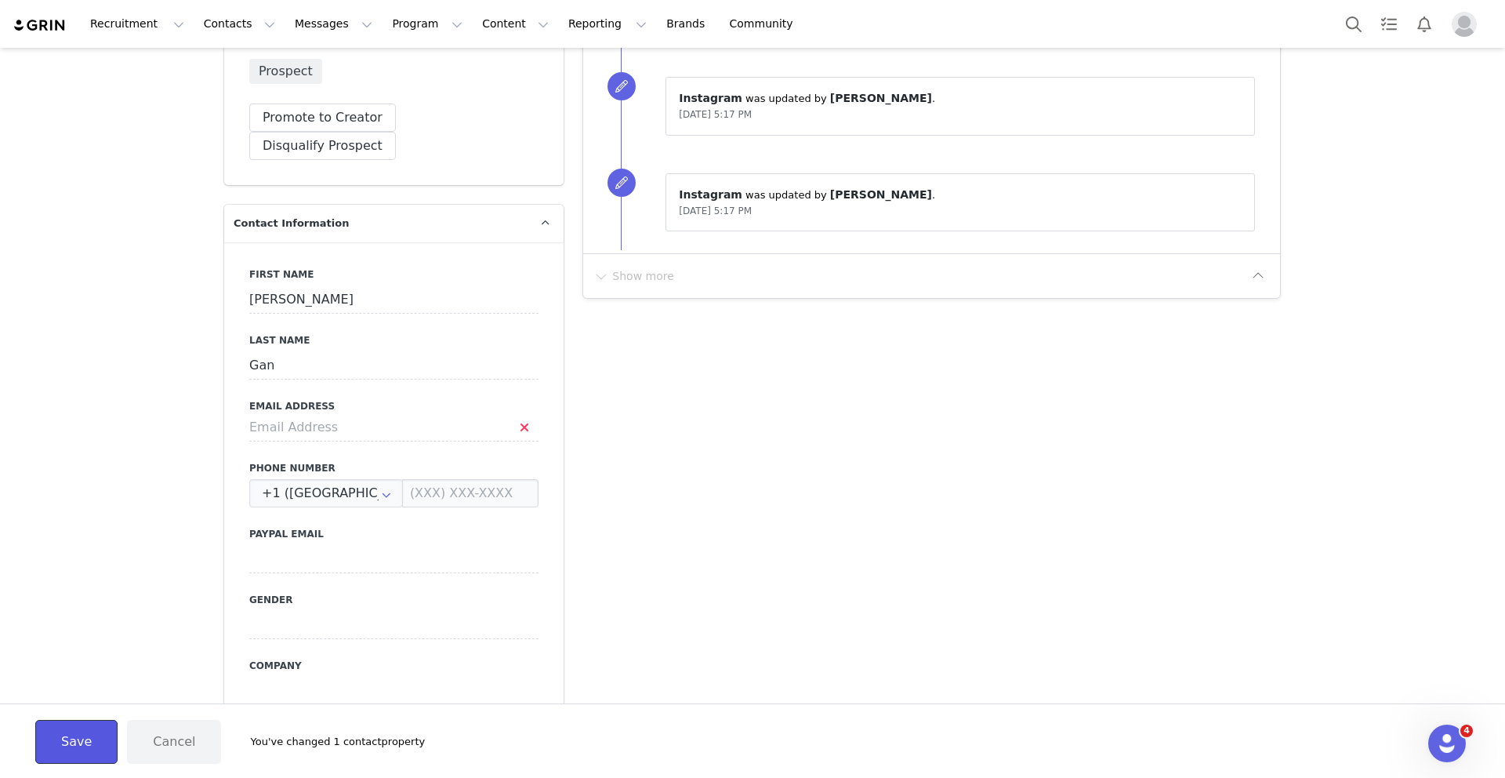
click at [56, 727] on button "Save" at bounding box center [76, 742] width 82 height 44
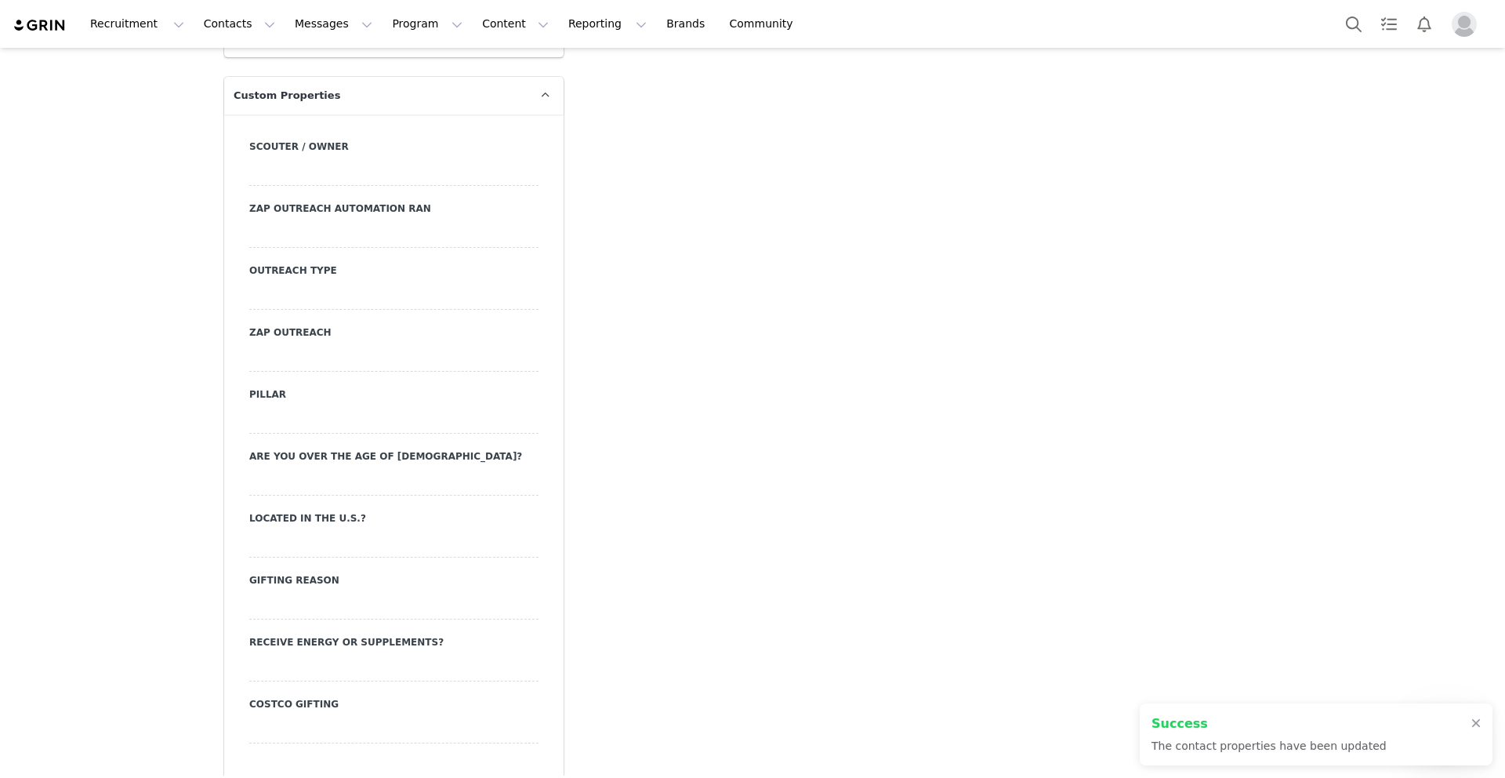
scroll to position [1622, 0]
click at [274, 285] on div at bounding box center [393, 299] width 289 height 28
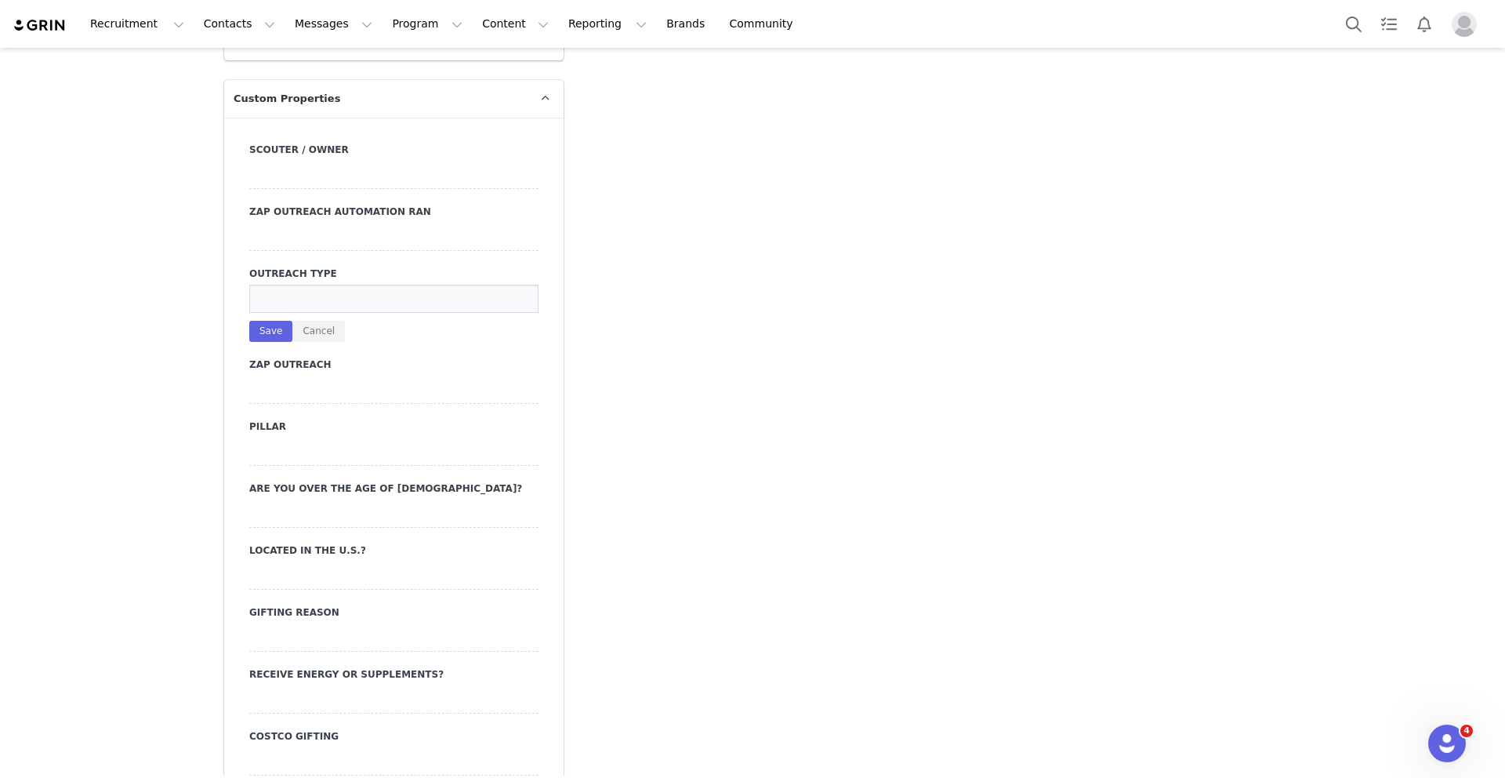
click at [289, 285] on input at bounding box center [393, 299] width 289 height 28
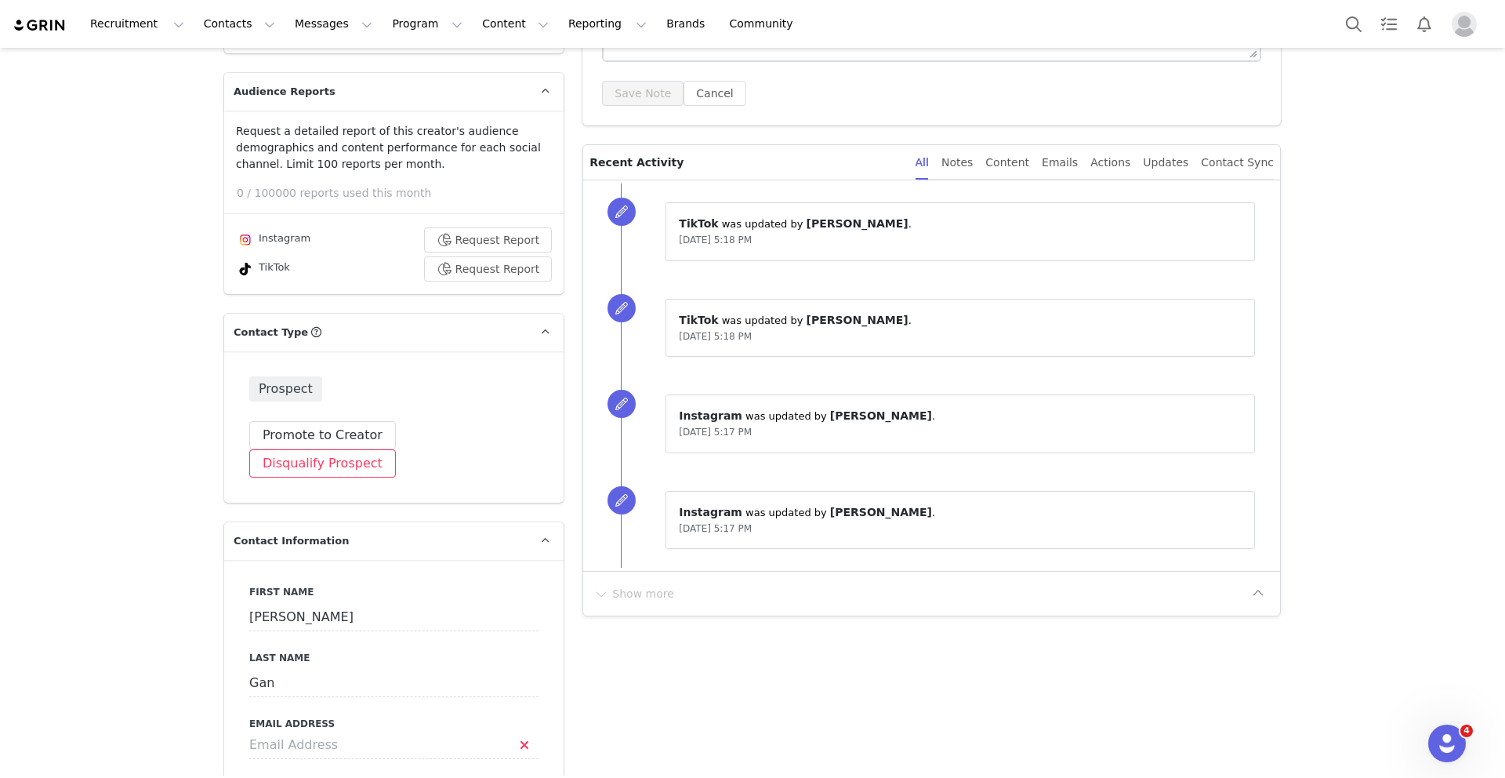
scroll to position [0, 0]
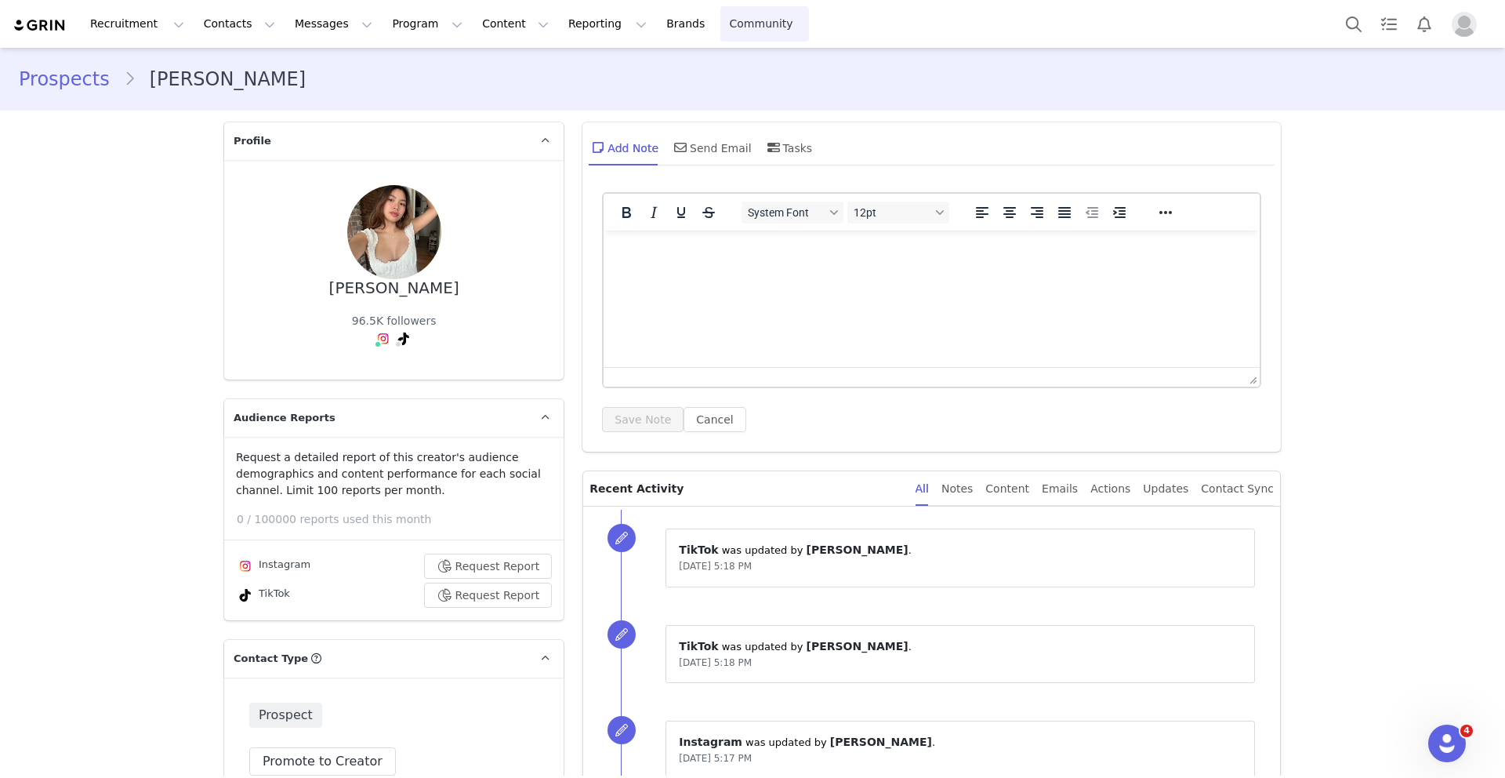
type input "DM"
click at [1275, 136] on div "Add Note Send Email Tasks" at bounding box center [932, 153] width 699 height 62
click at [228, 29] on button "Contacts Contacts" at bounding box center [239, 23] width 90 height 35
click at [303, 33] on button "Messages Messages" at bounding box center [333, 23] width 96 height 35
click at [390, 20] on button "Program Program" at bounding box center [427, 23] width 89 height 35
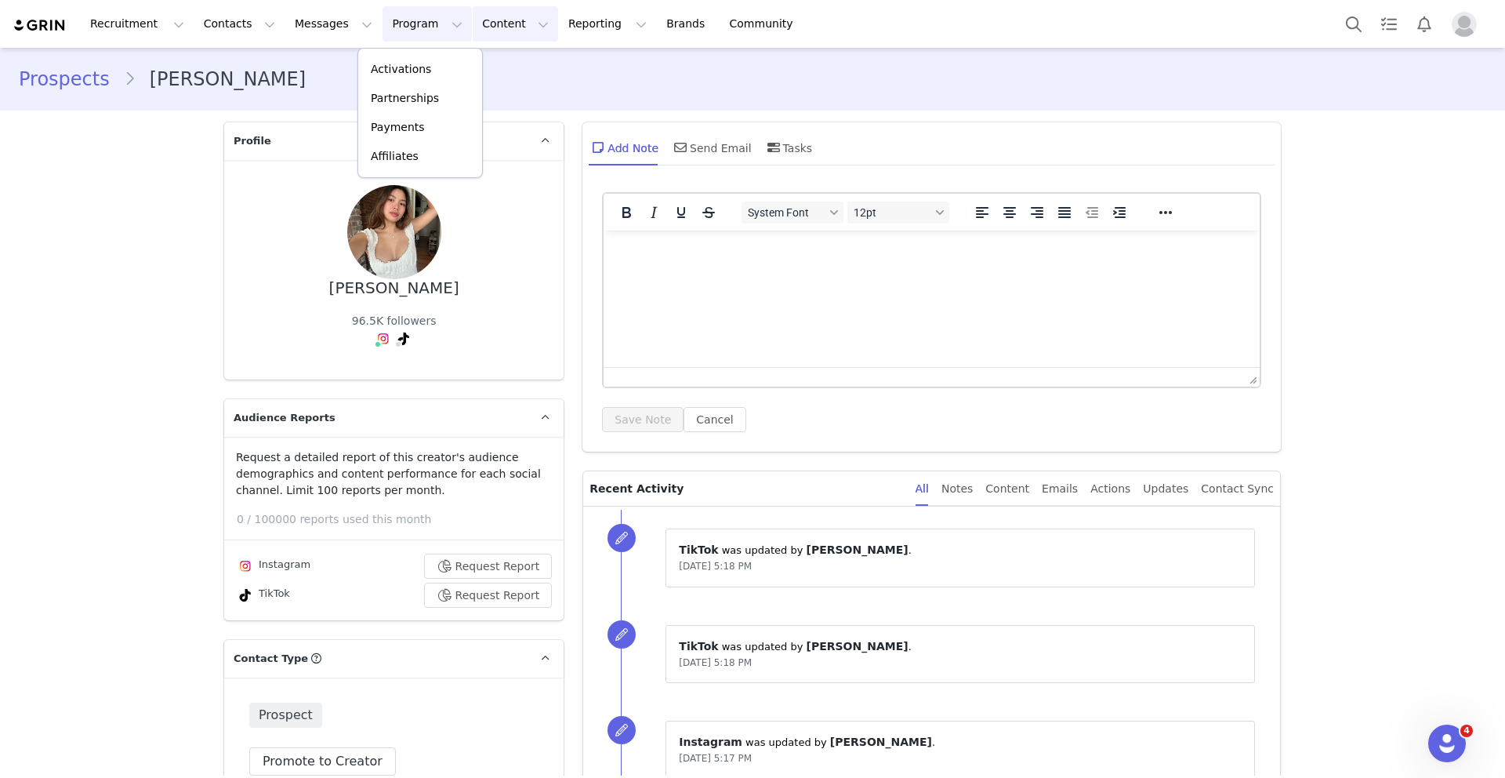
click at [498, 16] on button "Content Content" at bounding box center [515, 23] width 85 height 35
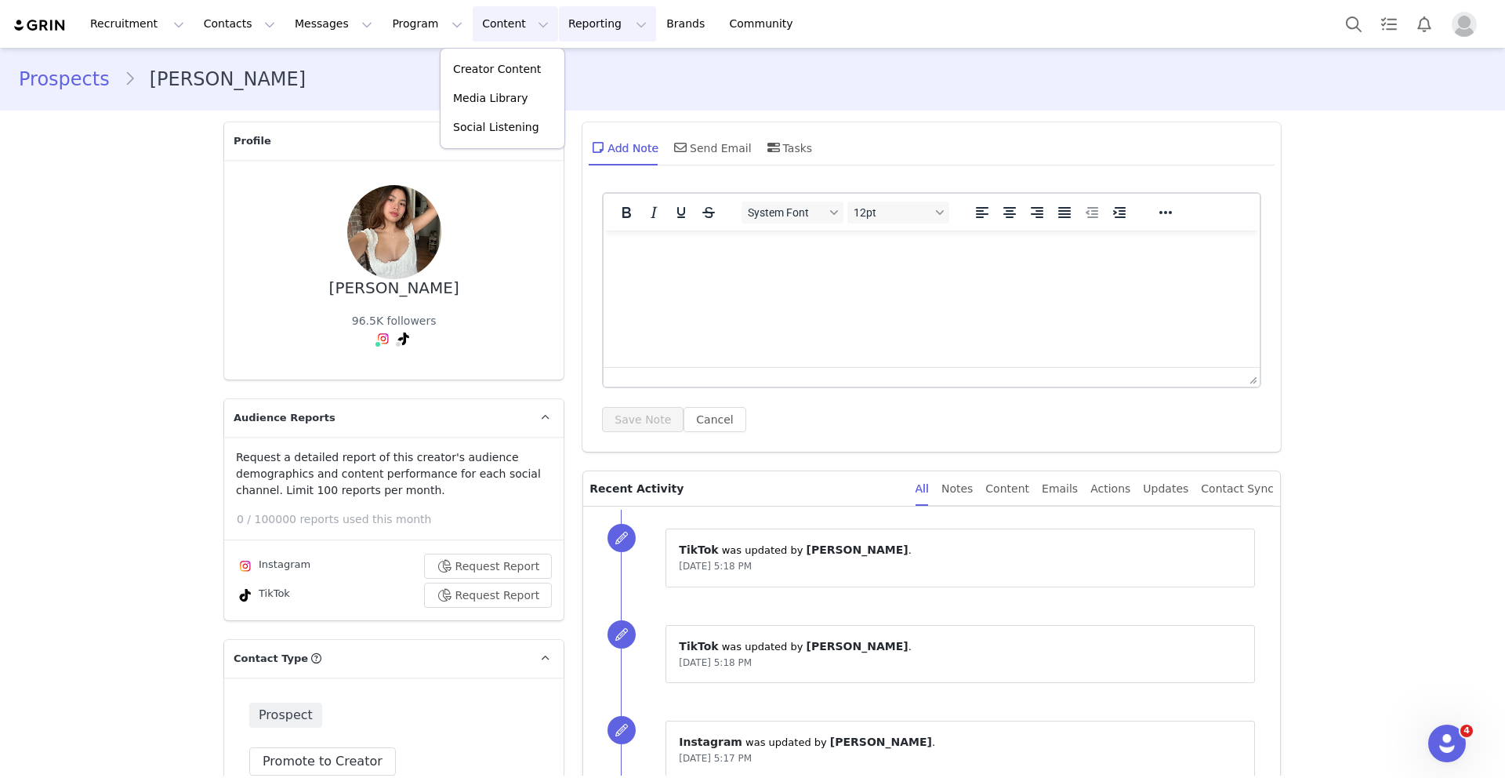
click at [572, 22] on button "Reporting Reporting" at bounding box center [607, 23] width 97 height 35
click at [758, 74] on div "Prospects Bianca Gan" at bounding box center [753, 79] width 1468 height 28
click at [219, 31] on button "Contacts Contacts" at bounding box center [239, 23] width 90 height 35
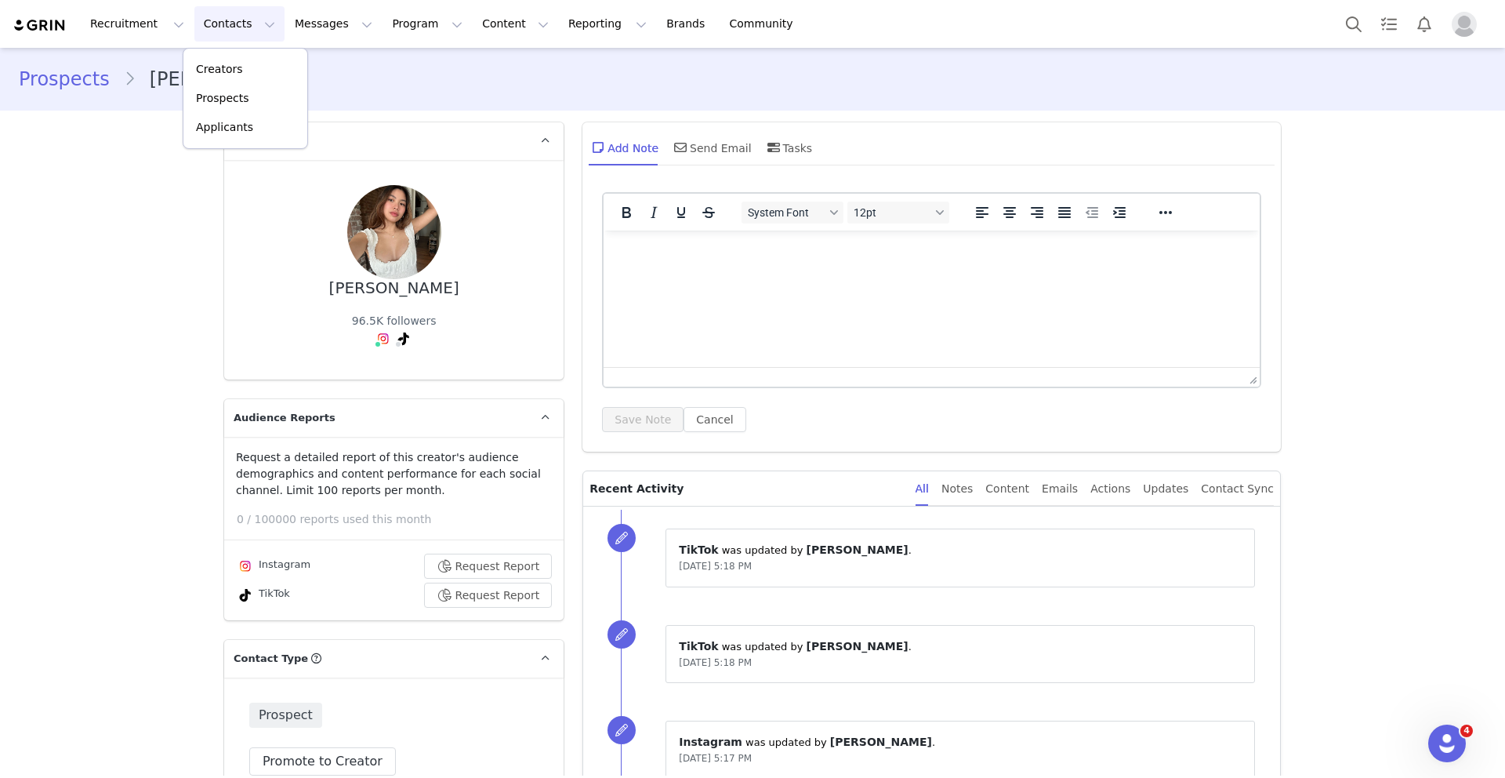
click at [512, 100] on div "Prospects Bianca Gan" at bounding box center [752, 79] width 1505 height 53
click at [133, 25] on button "Recruitment Recruitment" at bounding box center [137, 23] width 113 height 35
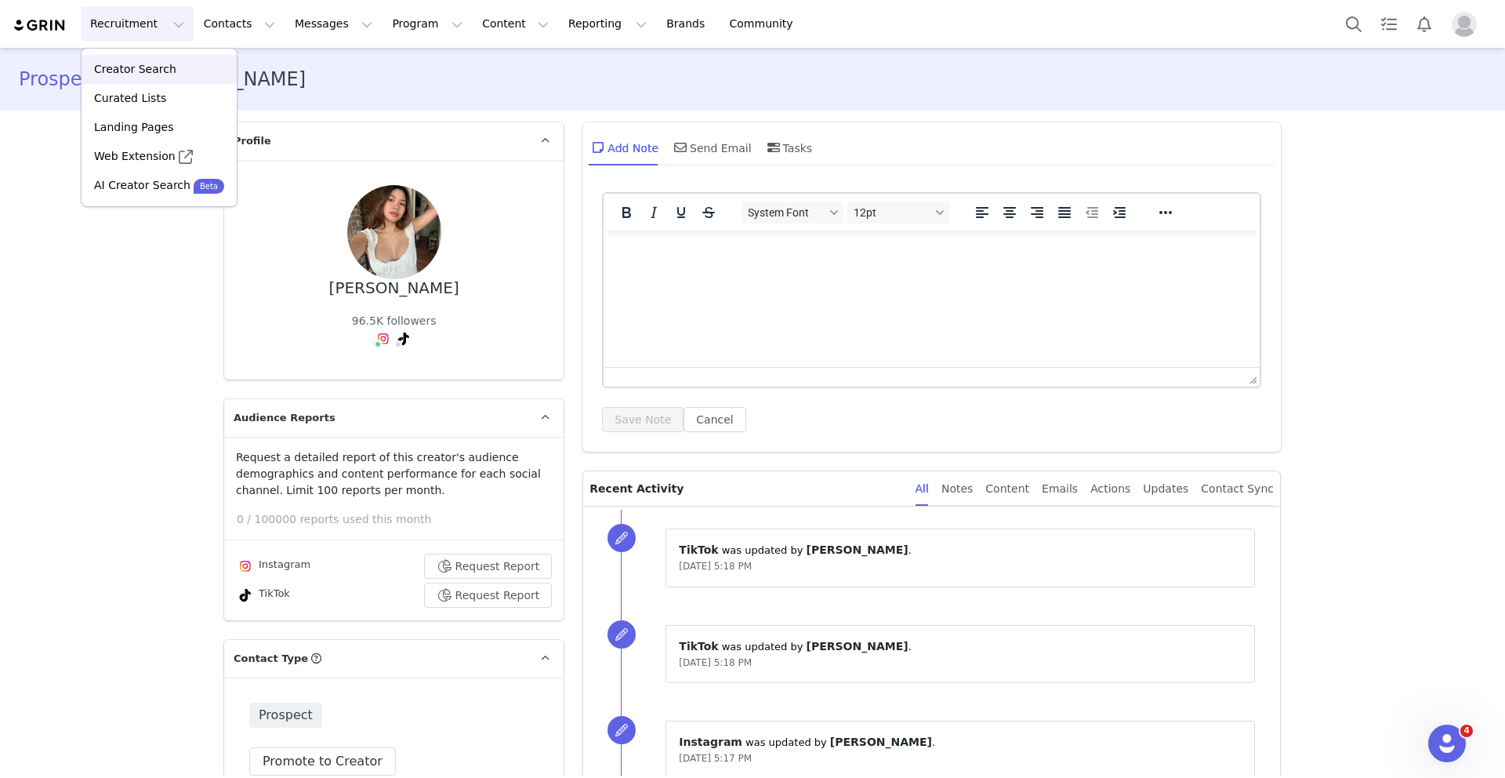
click at [177, 65] on div "Creator Search" at bounding box center [159, 69] width 136 height 16
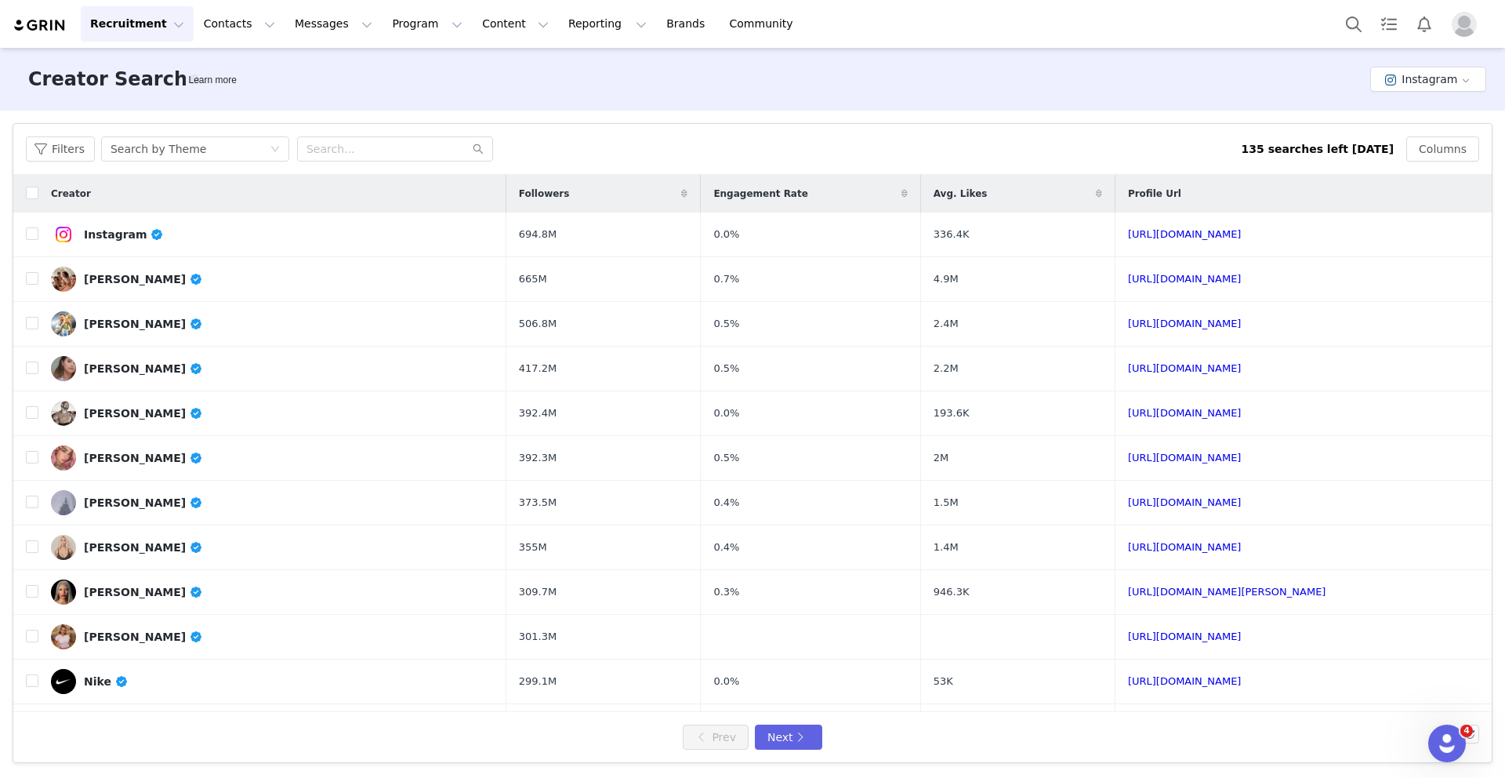
click at [617, 156] on div "Filters Search by Theme" at bounding box center [634, 148] width 1216 height 25
click at [64, 151] on button "Filters" at bounding box center [60, 148] width 69 height 25
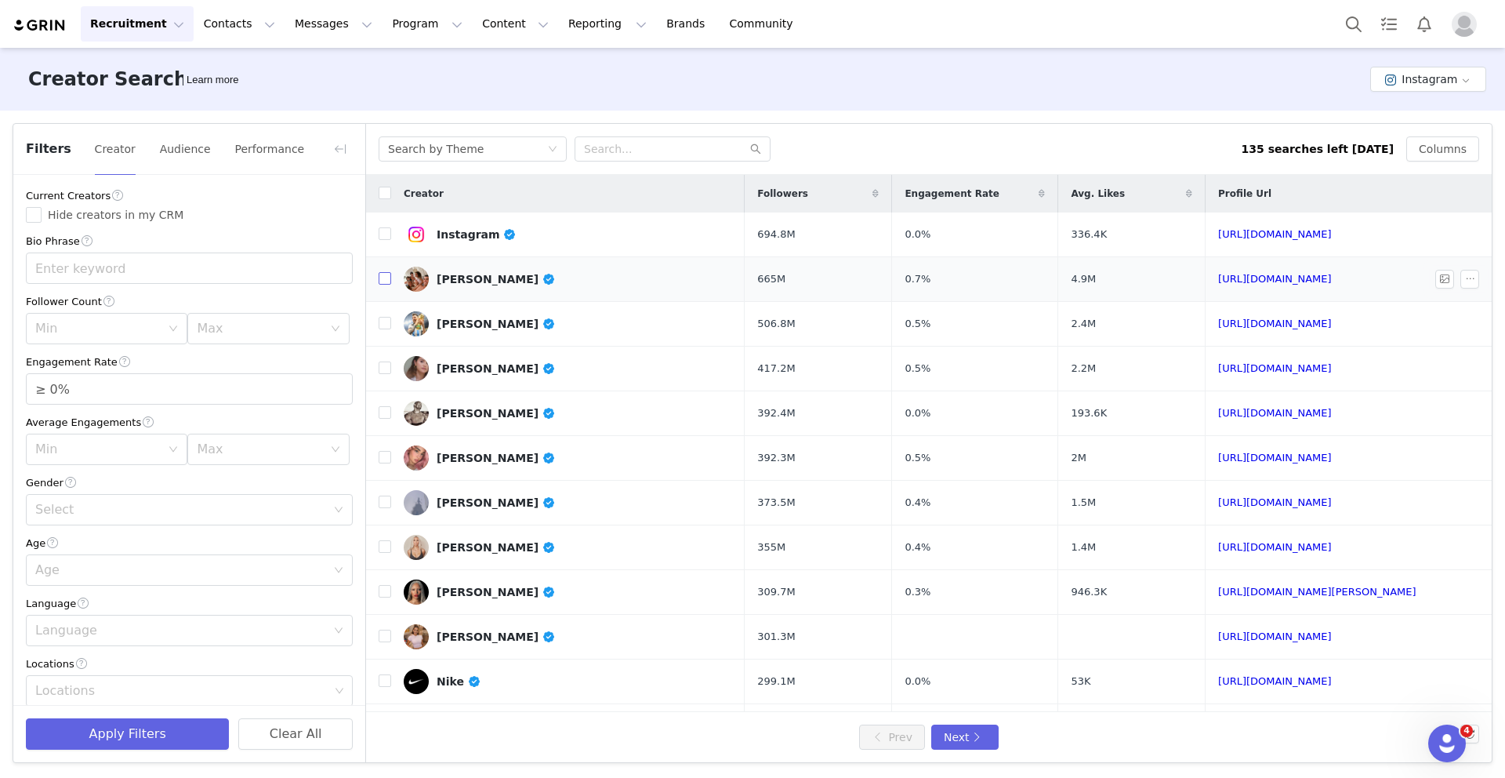
click at [389, 278] on input "checkbox" at bounding box center [385, 278] width 13 height 13
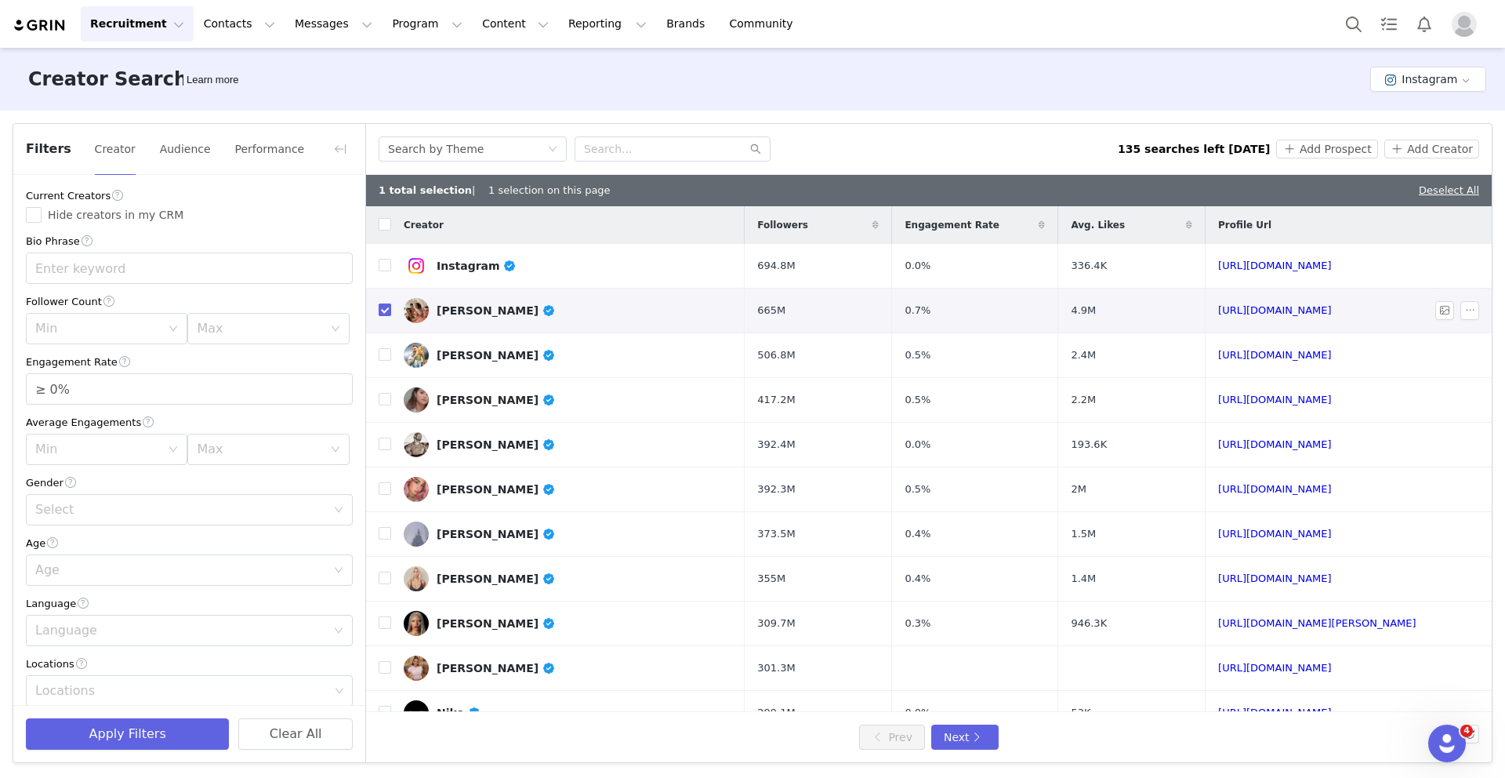
click at [381, 309] on input "checkbox" at bounding box center [385, 309] width 13 height 13
checkbox input "false"
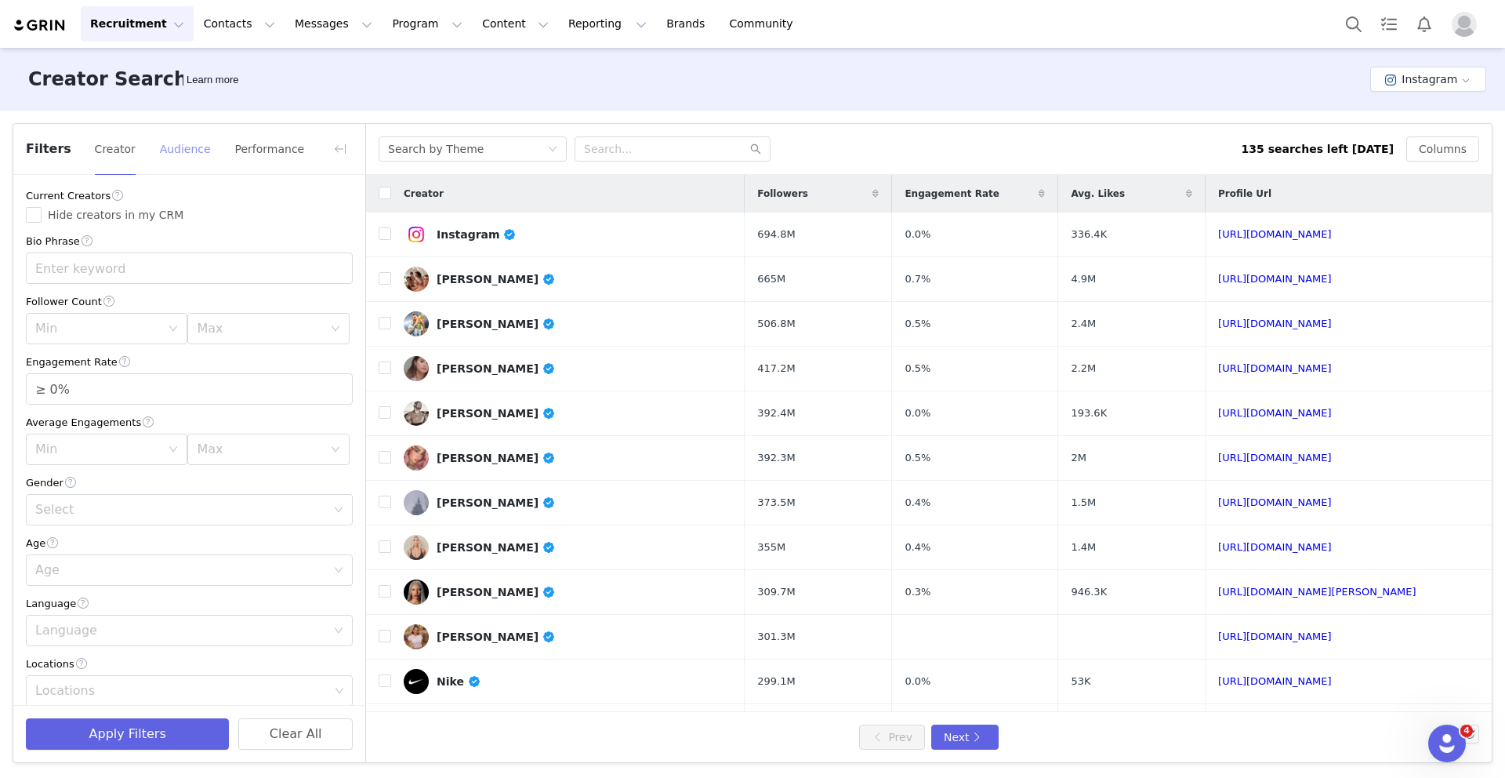
drag, startPoint x: 188, startPoint y: 161, endPoint x: 216, endPoint y: 150, distance: 29.6
click at [214, 150] on div "Filters Creator Audience Performance" at bounding box center [189, 149] width 352 height 51
click at [192, 154] on button "Audience" at bounding box center [185, 148] width 53 height 25
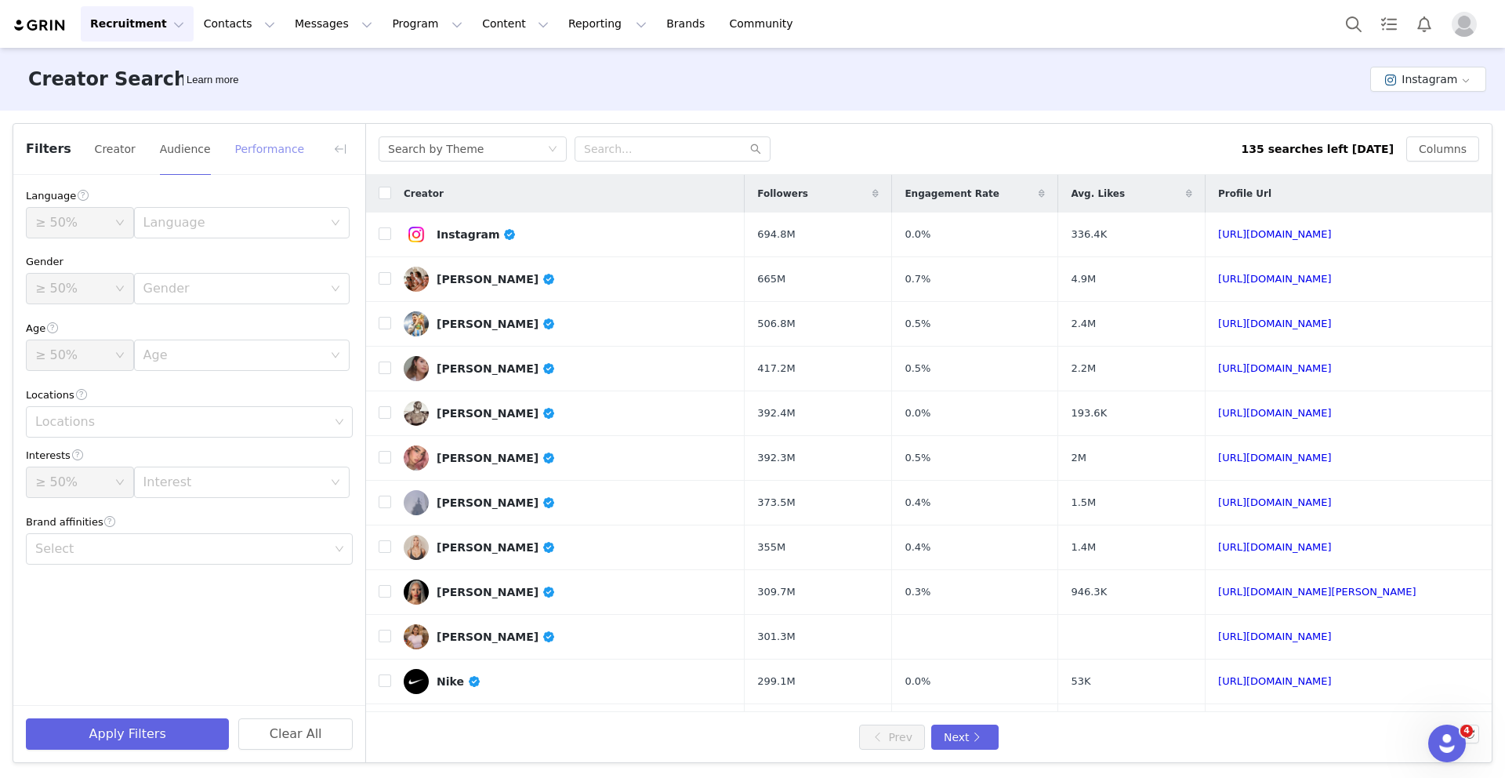
click at [266, 148] on button "Performance" at bounding box center [269, 148] width 71 height 25
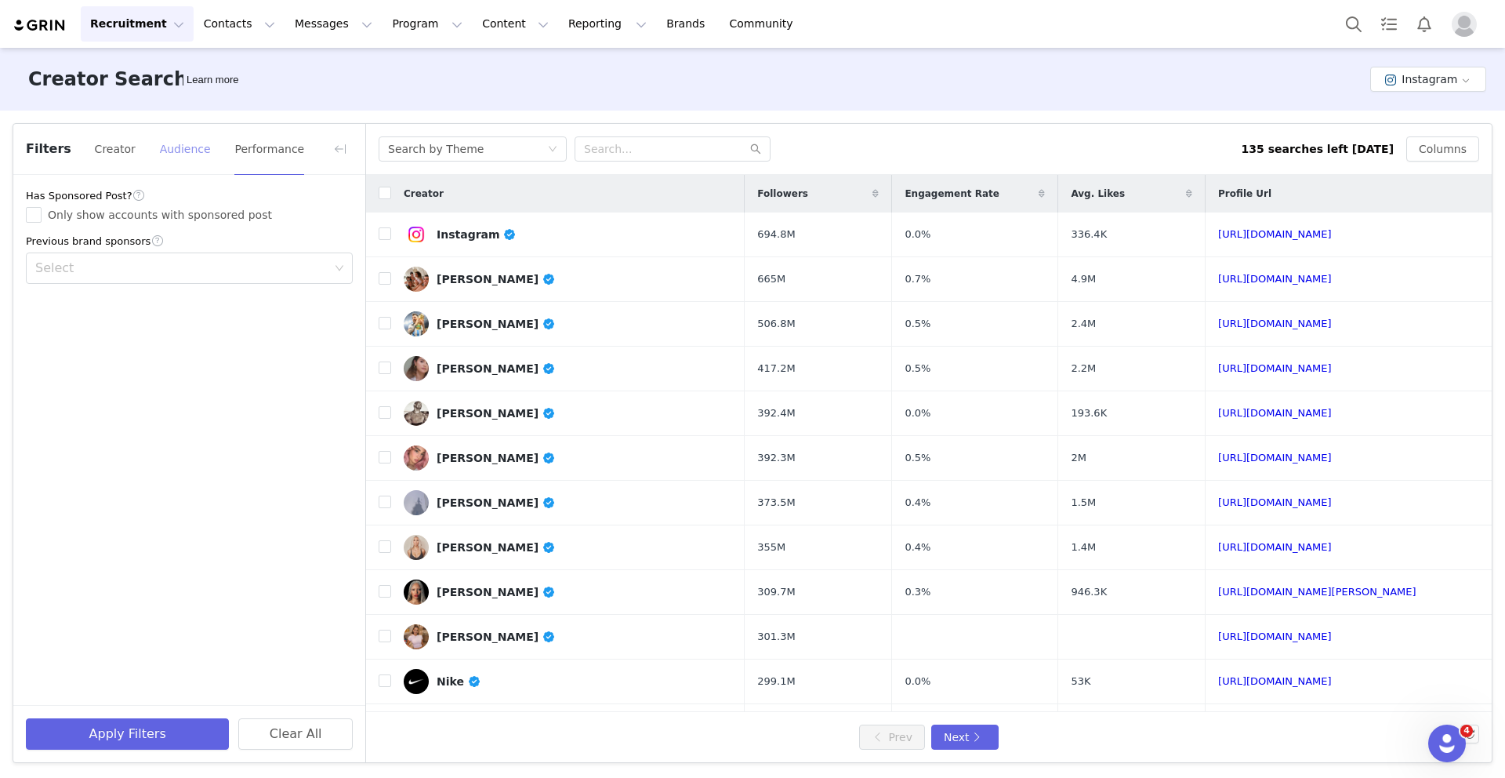
click at [192, 159] on button "Audience" at bounding box center [185, 148] width 53 height 25
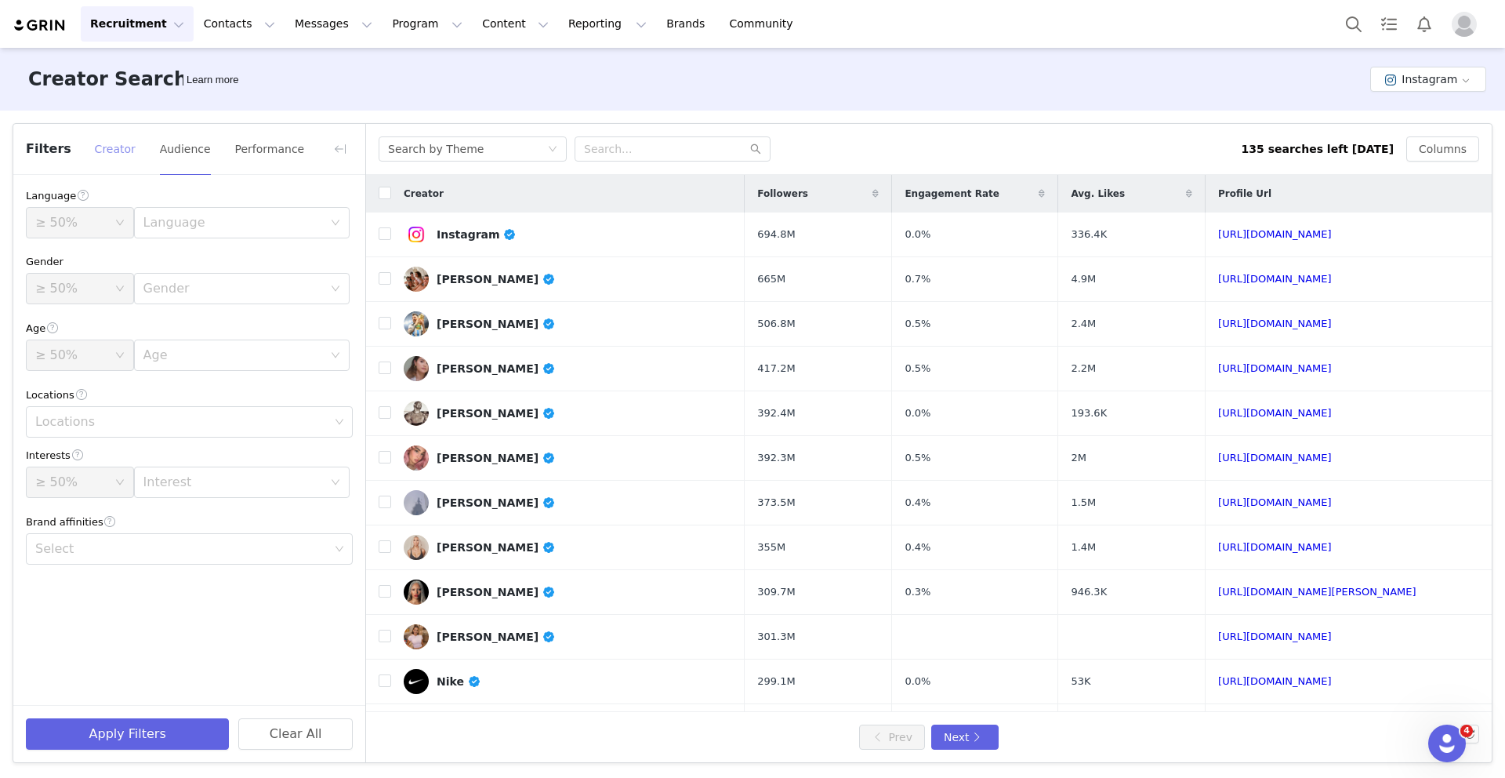
click at [116, 150] on button "Creator" at bounding box center [115, 148] width 42 height 25
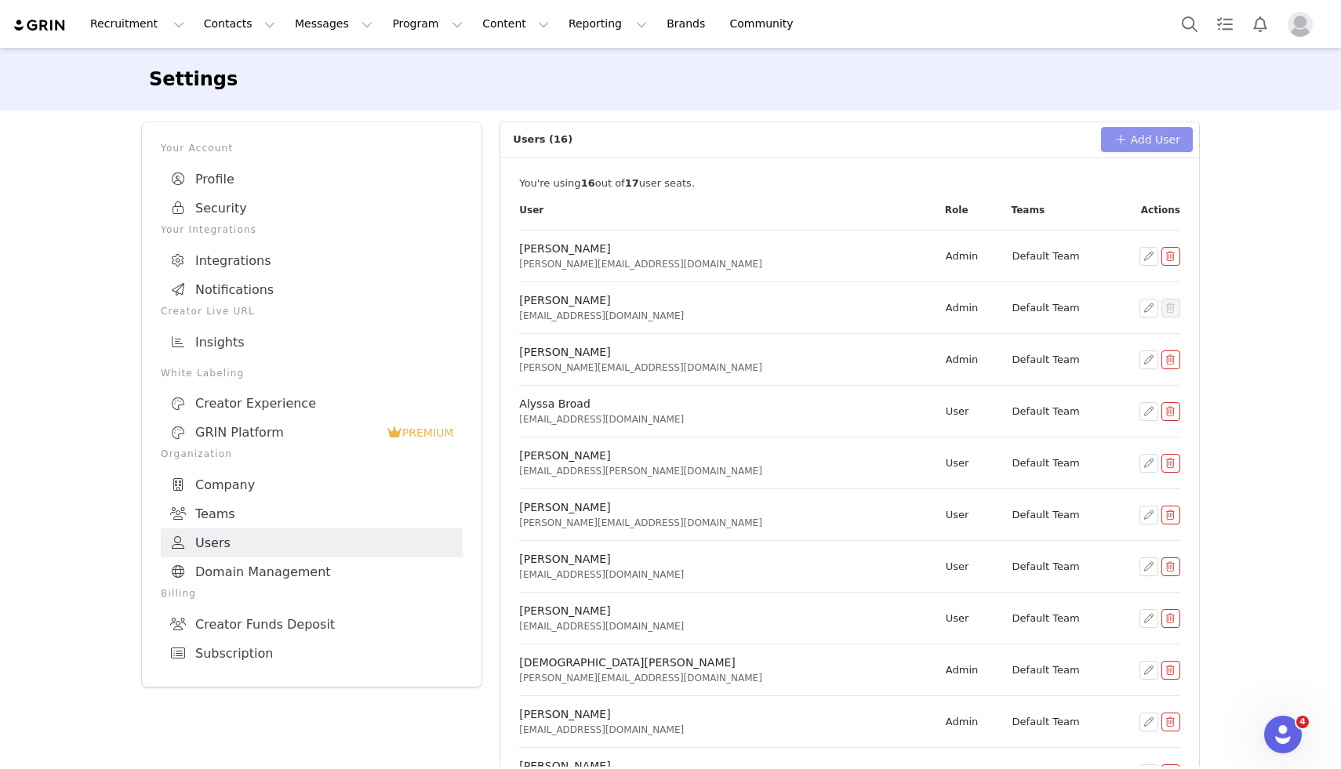
click at [1171, 144] on button "Add User" at bounding box center [1147, 139] width 92 height 25
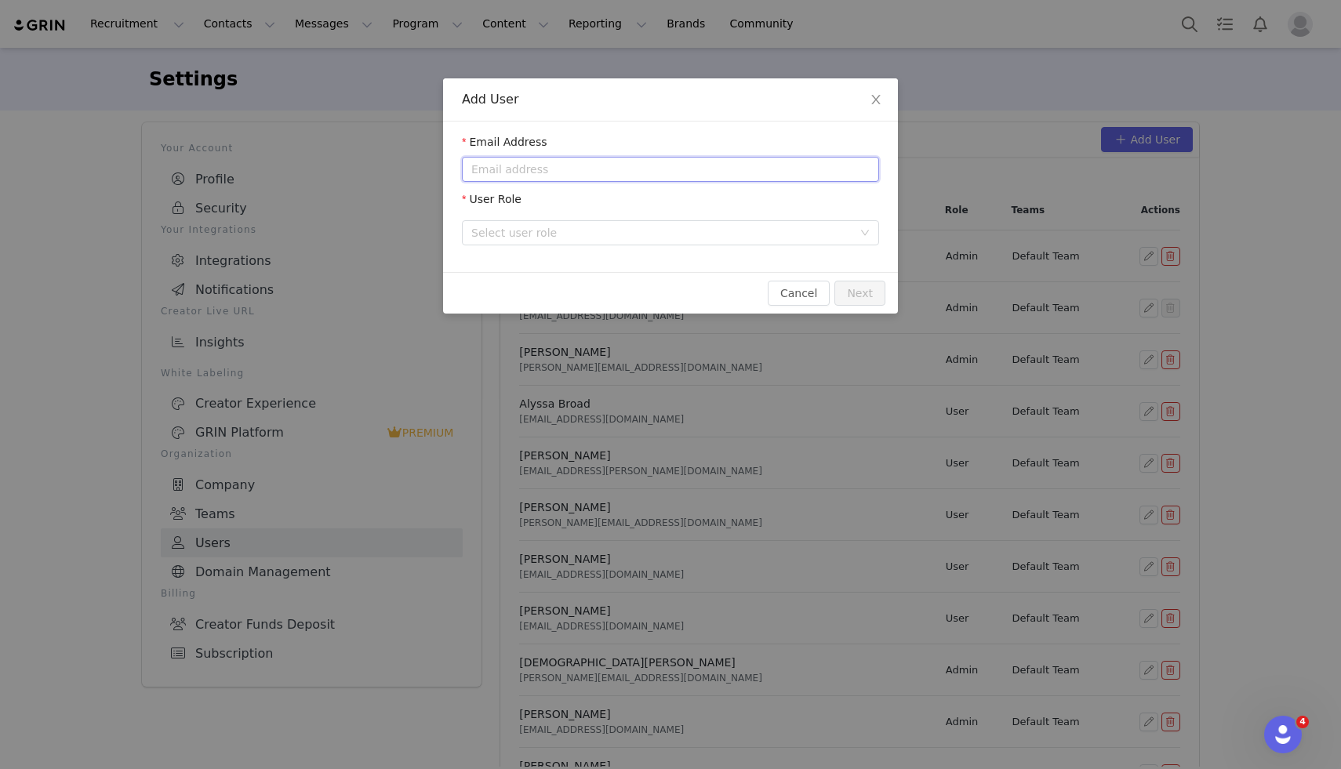
click at [614, 158] on input "email" at bounding box center [670, 169] width 417 height 25
click at [601, 198] on div "User Role" at bounding box center [670, 202] width 417 height 23
click at [511, 171] on input "carly.arabelo@bloomnu.com" at bounding box center [670, 169] width 417 height 25
type input "carly.arebalo@bloomnu.com"
click at [772, 165] on input "carly.arebalo@bloomnu.com" at bounding box center [670, 169] width 417 height 25
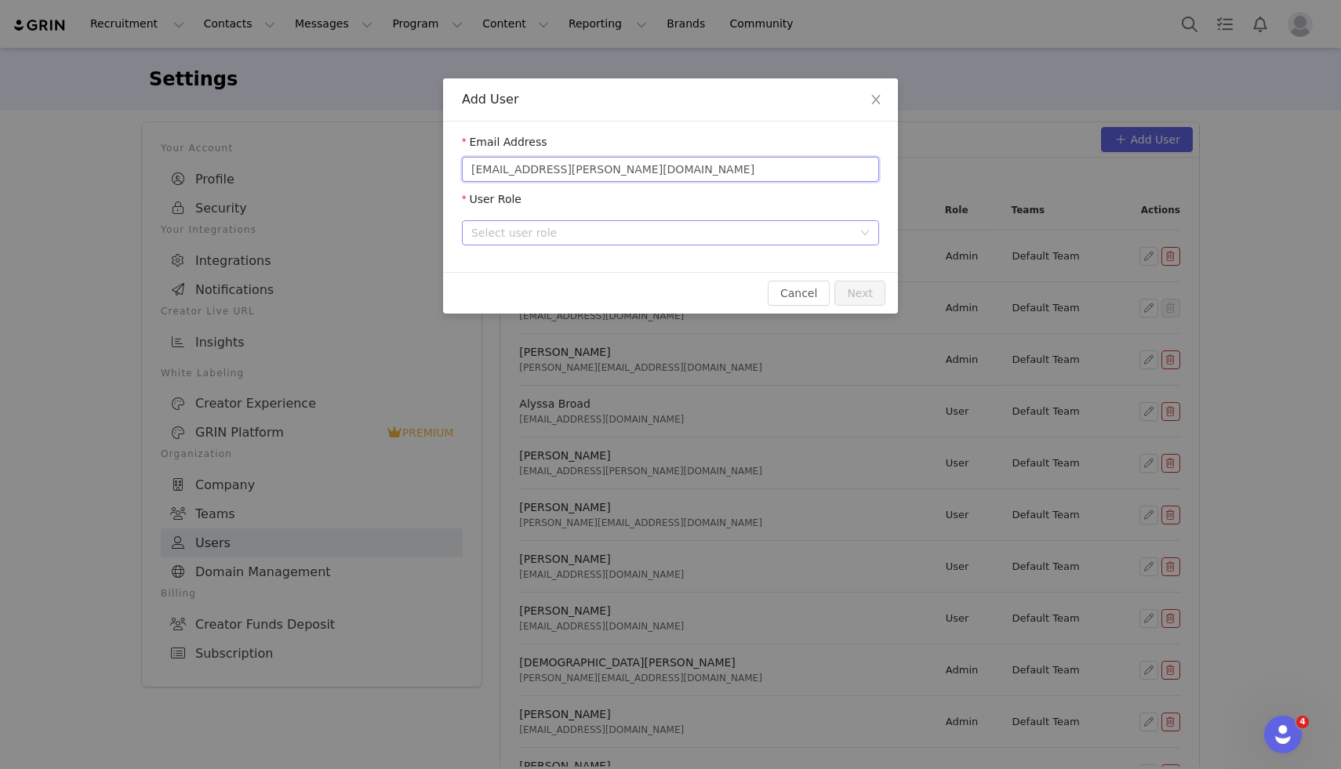
click at [679, 240] on div "Select user role" at bounding box center [661, 233] width 381 height 16
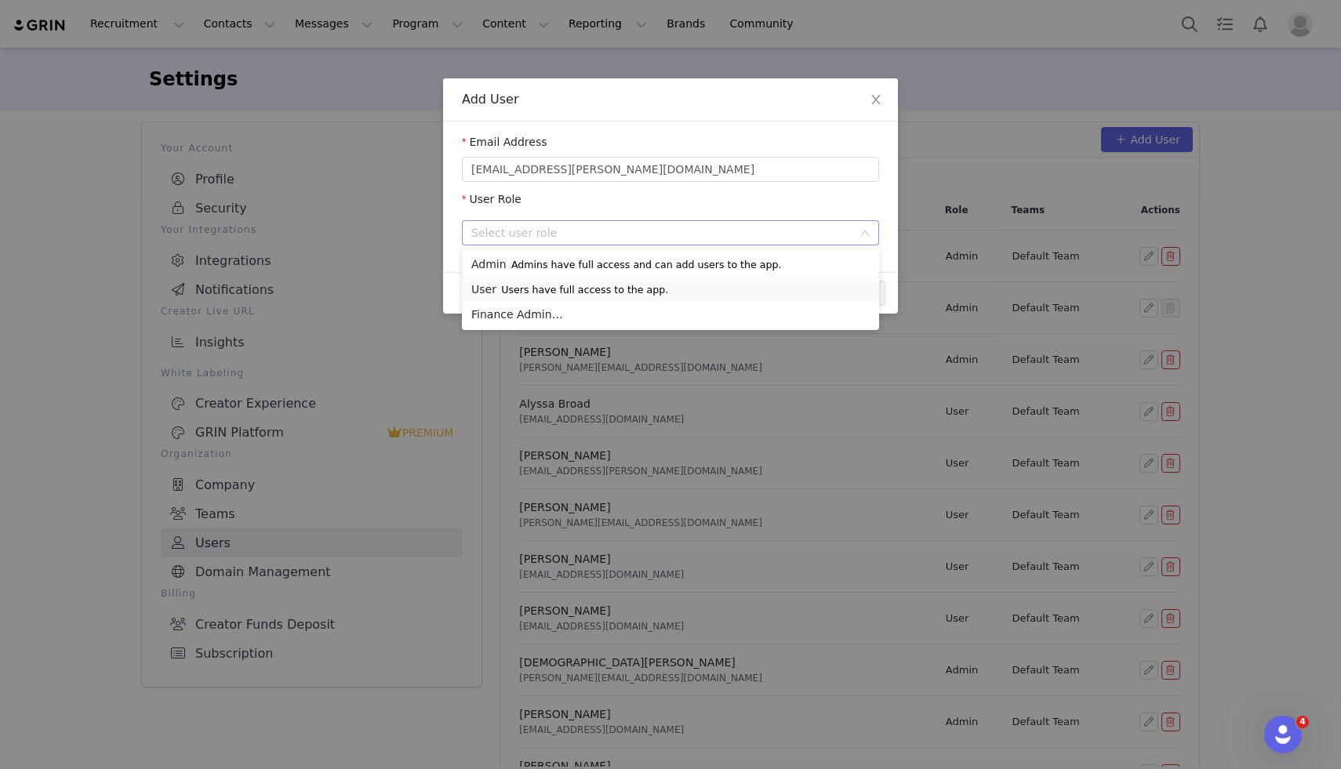
click at [649, 284] on p "Users have full access to the app." at bounding box center [584, 290] width 167 height 13
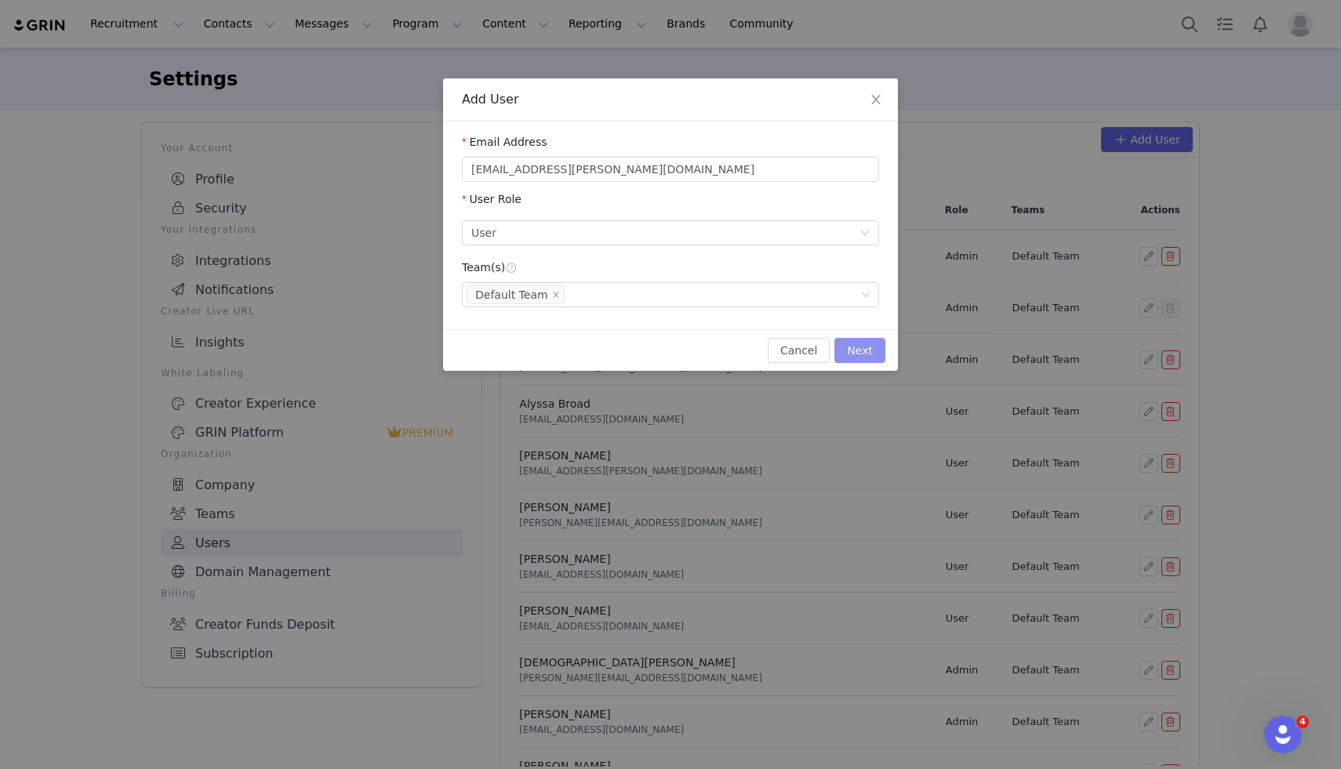
click at [860, 355] on button "Next" at bounding box center [859, 350] width 51 height 25
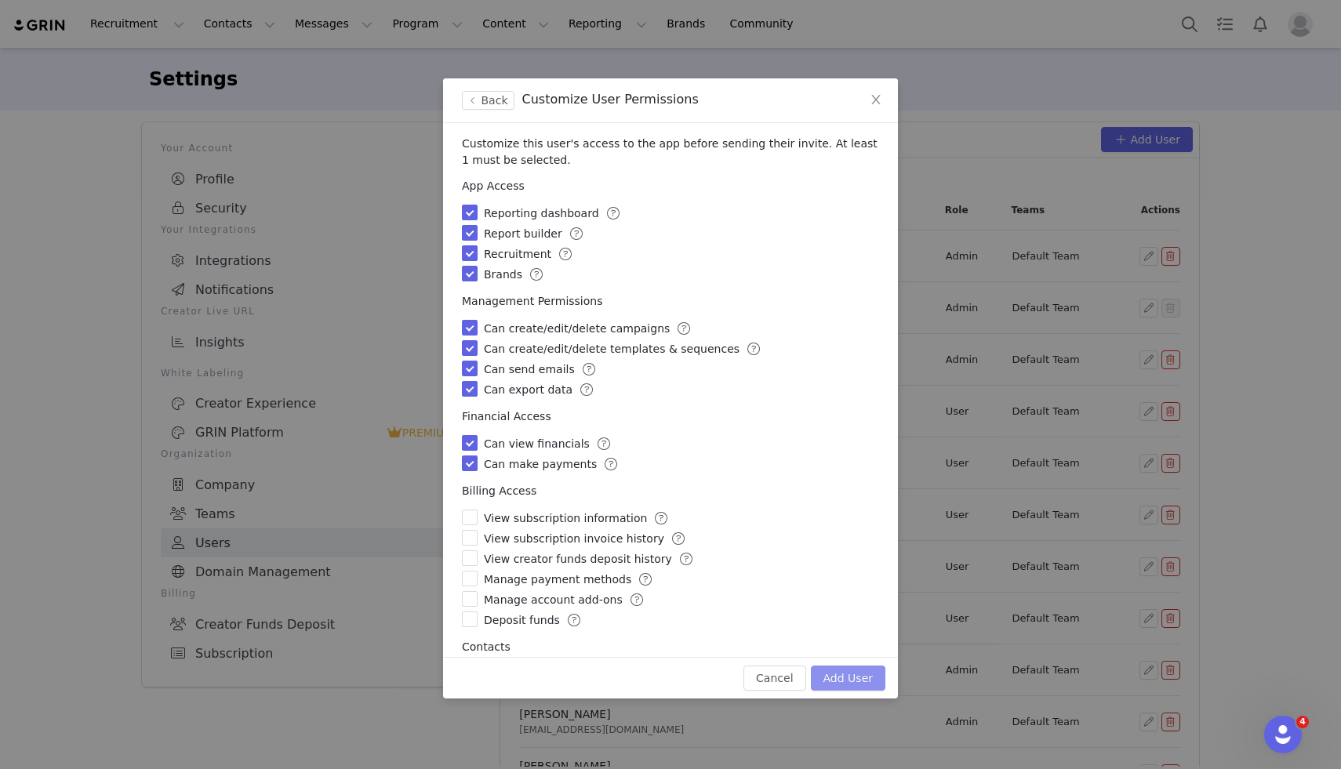
scroll to position [39, 0]
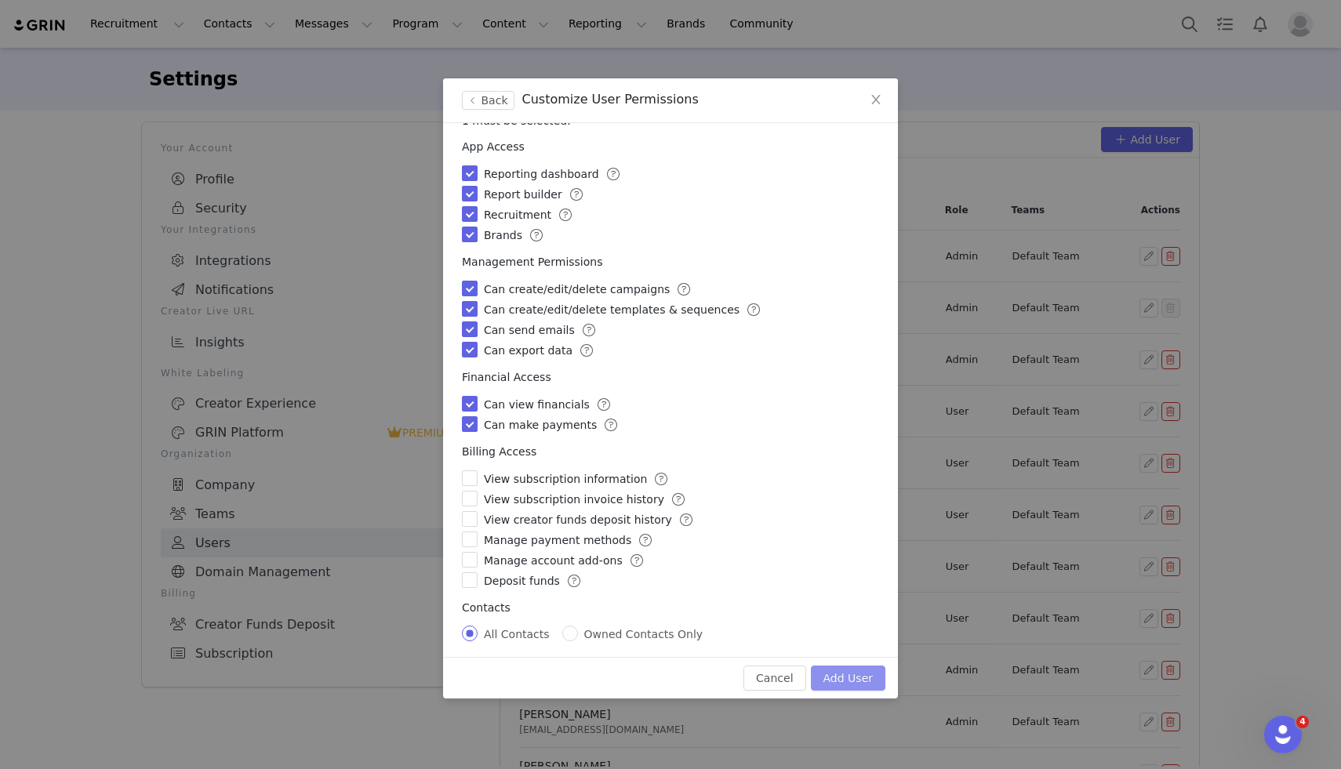
click at [847, 677] on button "Add User" at bounding box center [848, 678] width 74 height 25
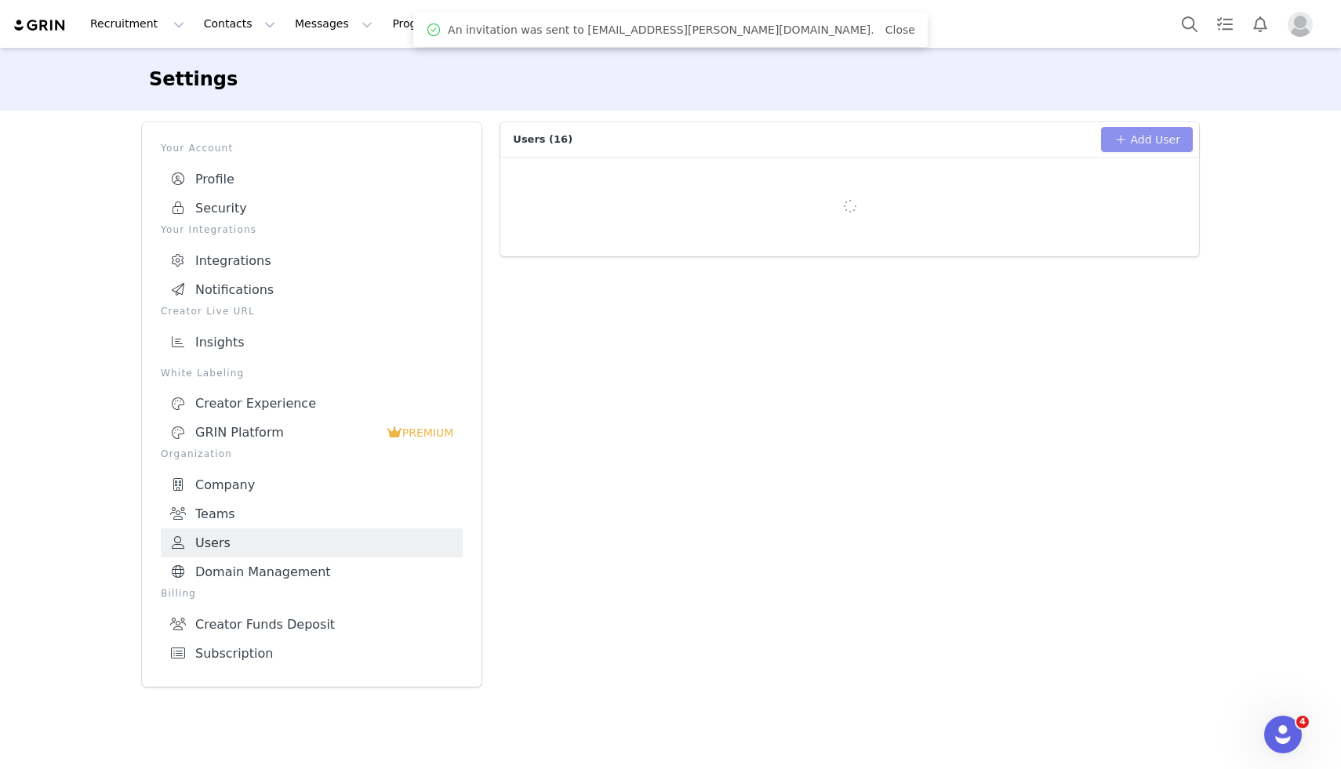
click at [1143, 138] on button "Add User" at bounding box center [1147, 139] width 92 height 25
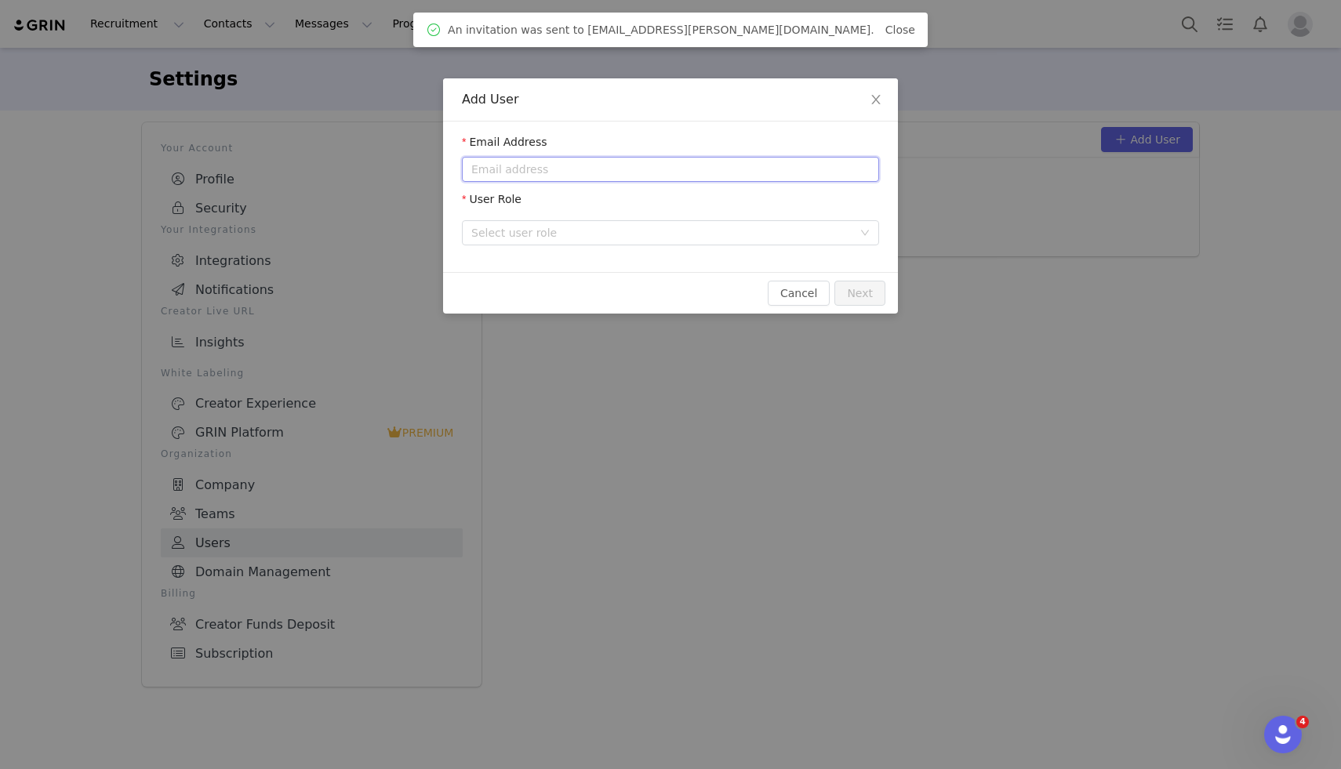
click at [590, 181] on input "email" at bounding box center [670, 169] width 417 height 25
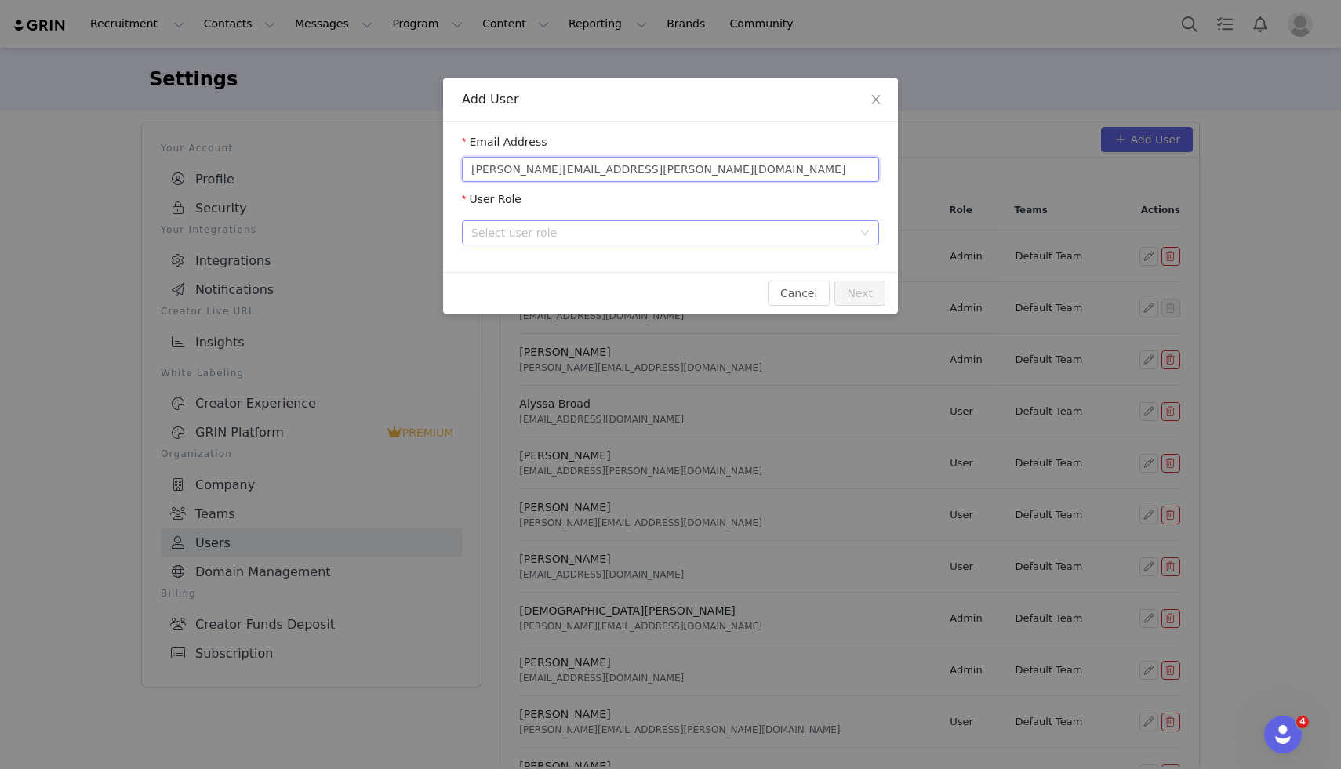
click at [561, 227] on div "Select user role" at bounding box center [661, 233] width 381 height 16
type input "andrea.gonzalez@bloomnu.com"
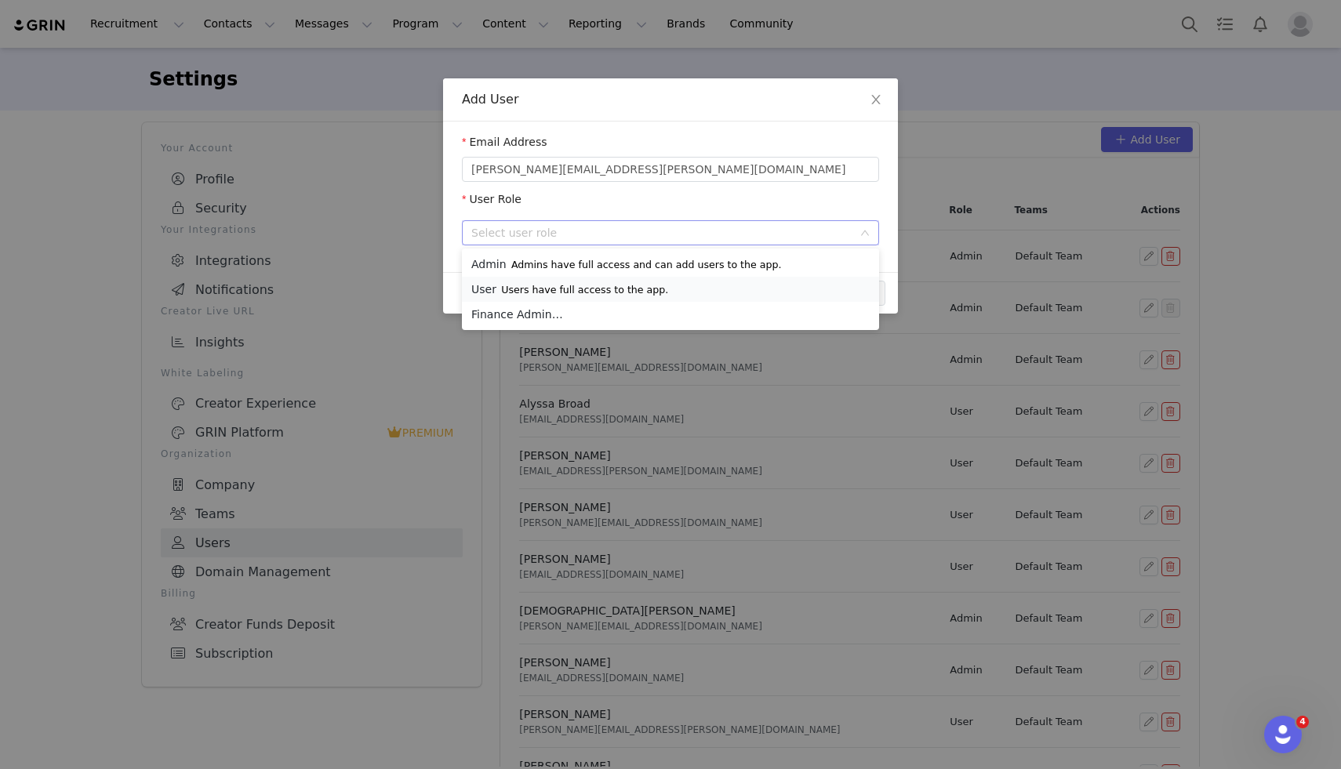
click at [582, 285] on p "Users have full access to the app." at bounding box center [584, 290] width 167 height 13
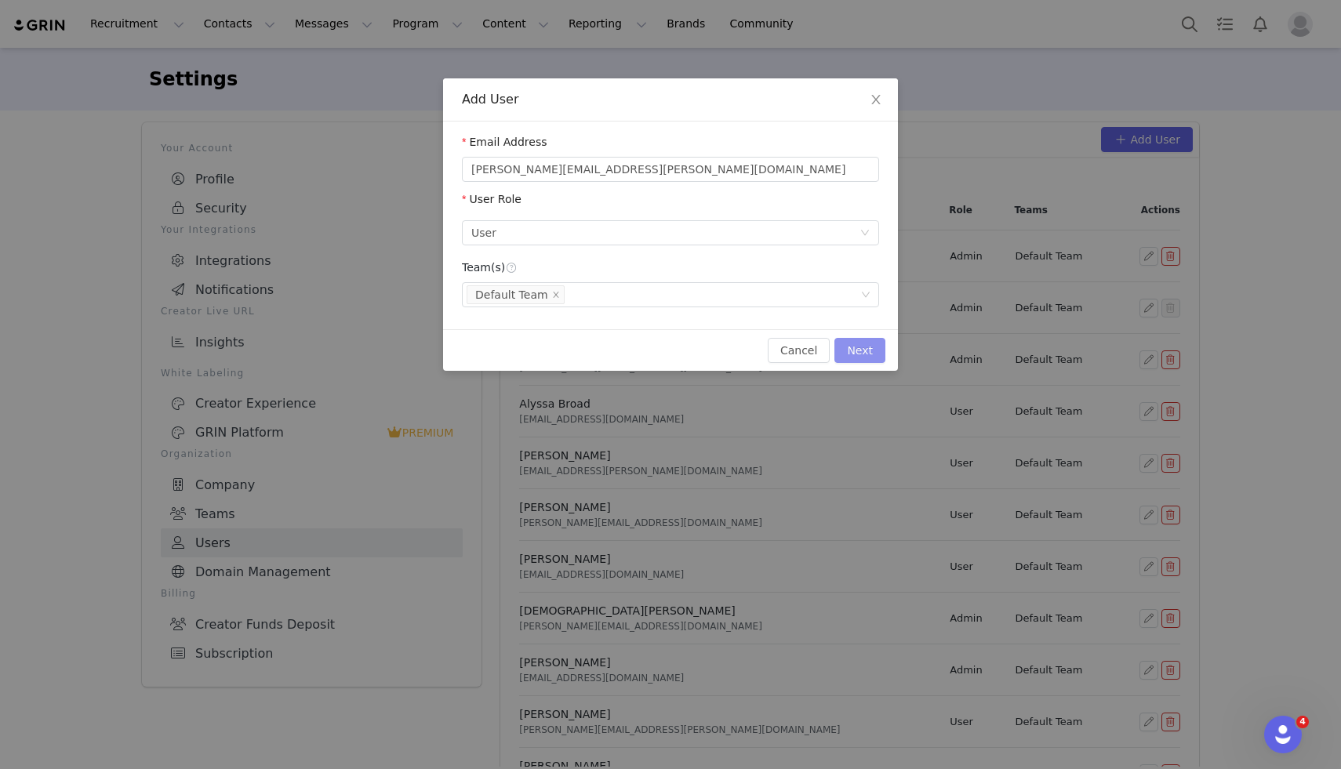
click at [866, 347] on button "Next" at bounding box center [859, 350] width 51 height 25
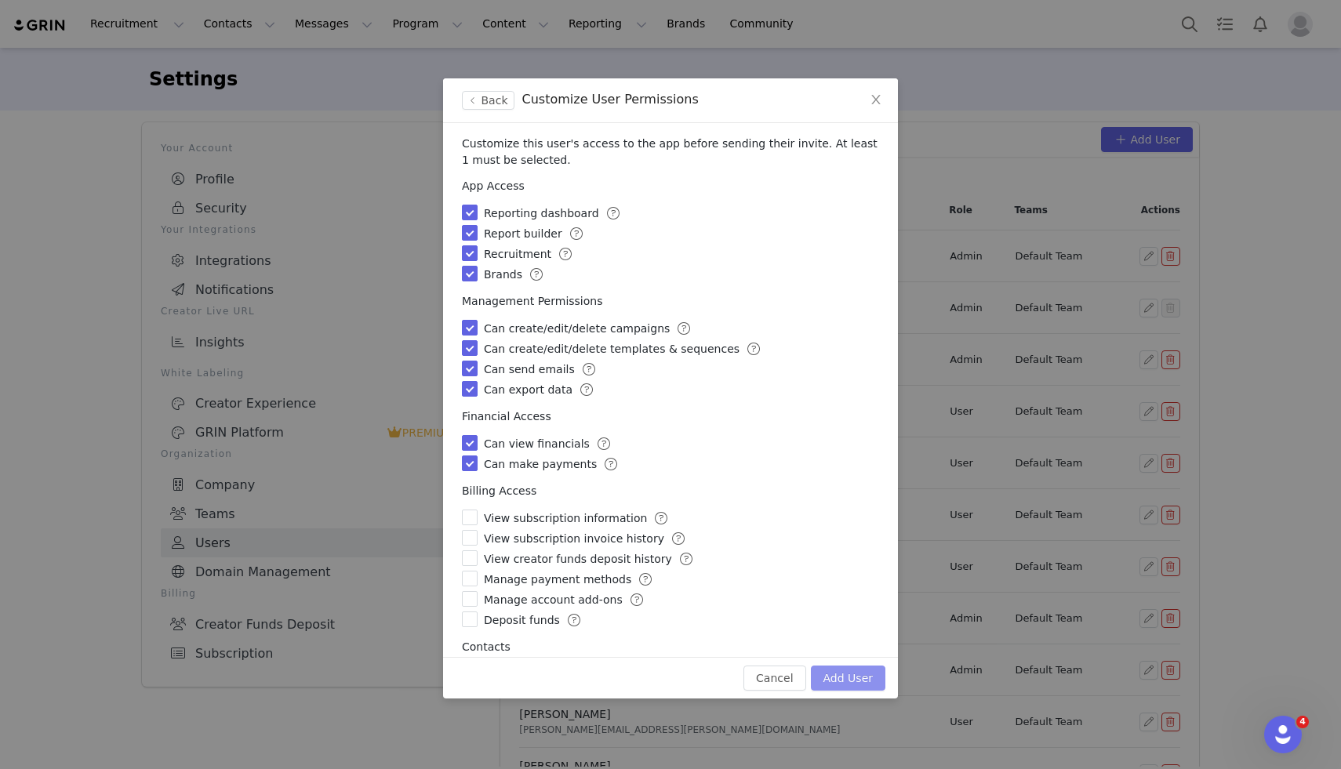
click at [842, 674] on button "Add User" at bounding box center [848, 678] width 74 height 25
